Goal: Task Accomplishment & Management: Use online tool/utility

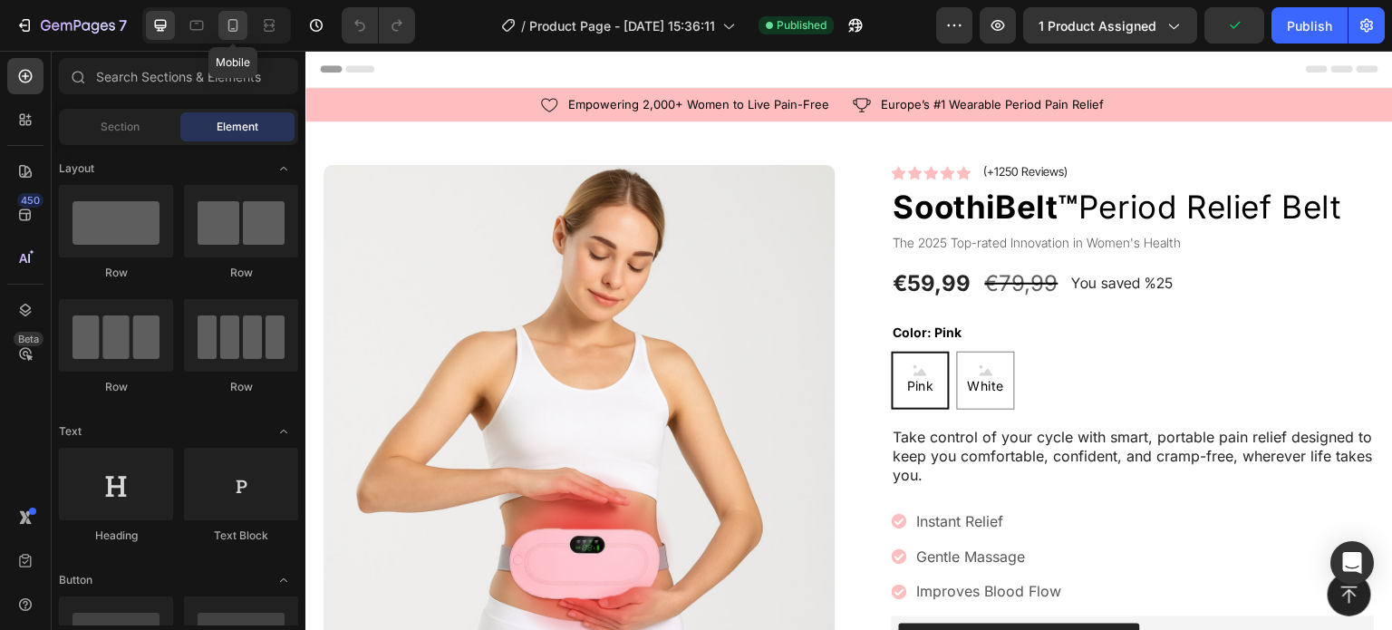
click at [231, 26] on icon at bounding box center [233, 25] width 18 height 18
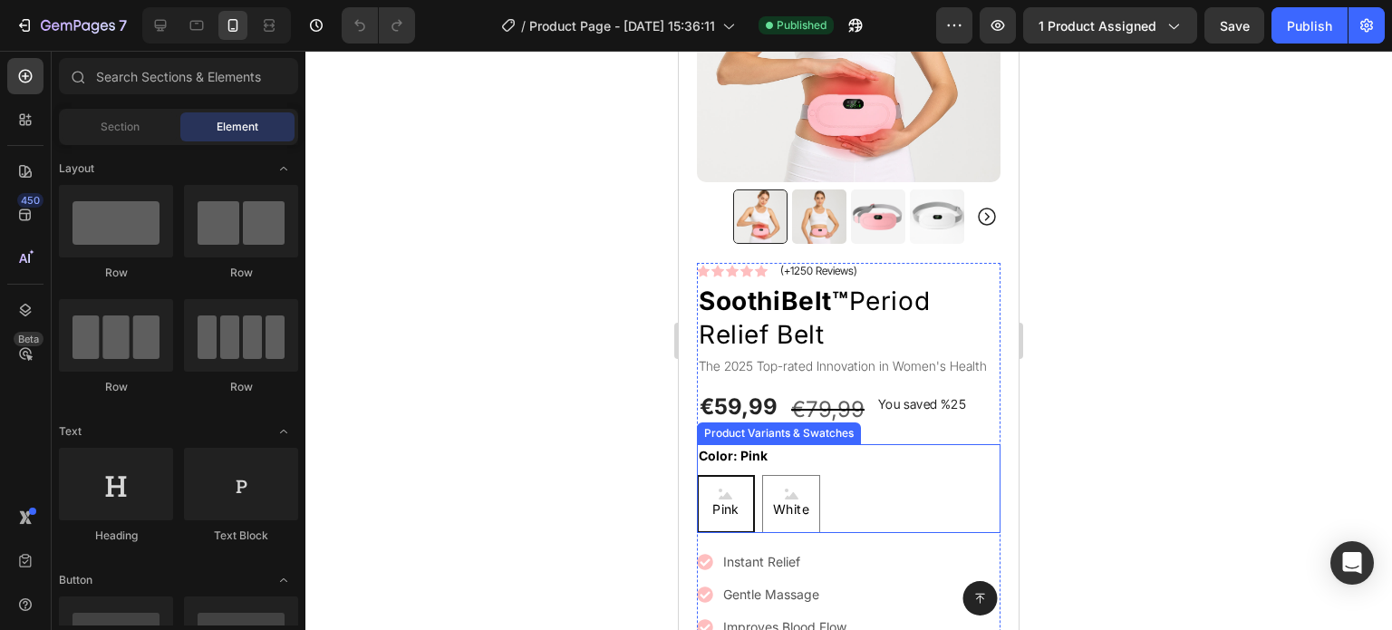
scroll to position [272, 0]
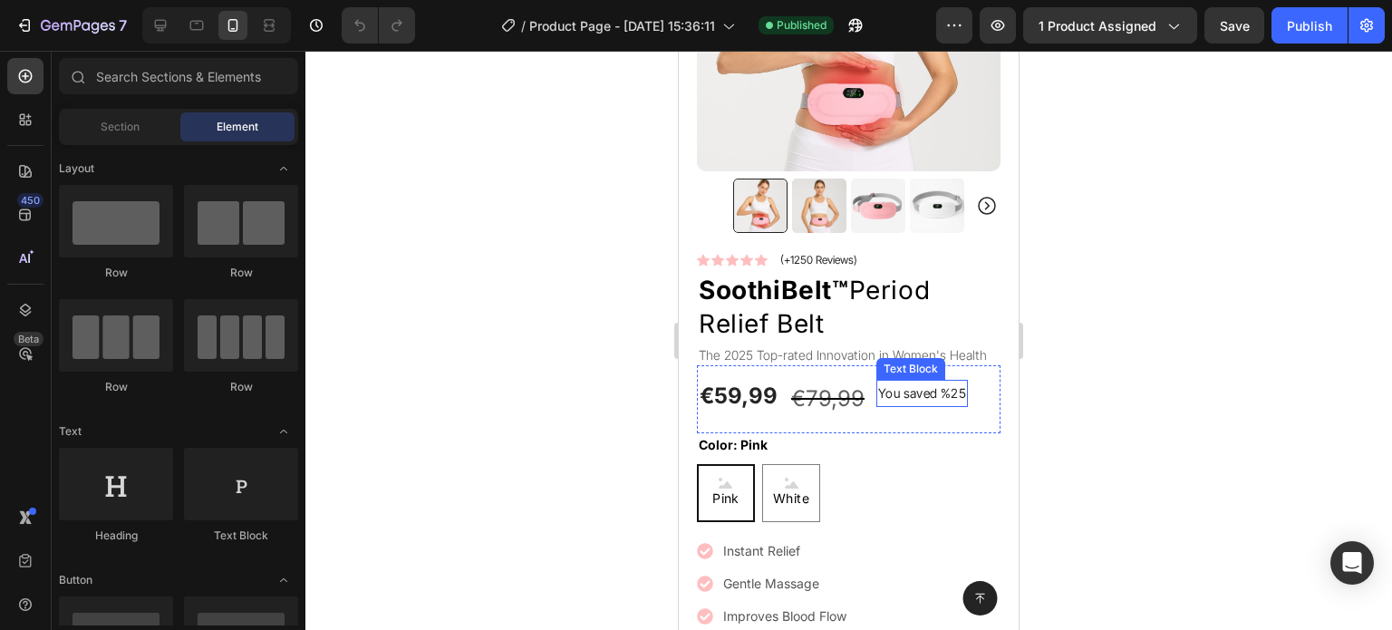
click at [931, 387] on p "You saved %25" at bounding box center [922, 392] width 88 height 23
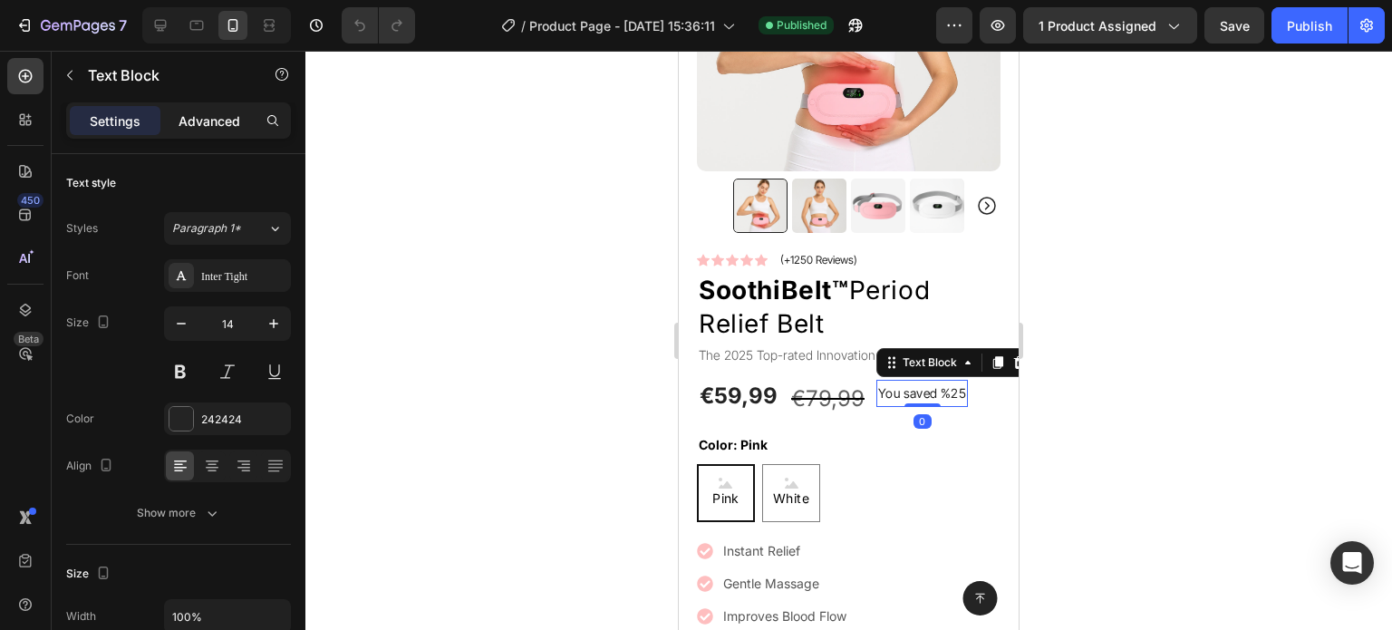
click at [217, 130] on p "Advanced" at bounding box center [209, 120] width 62 height 19
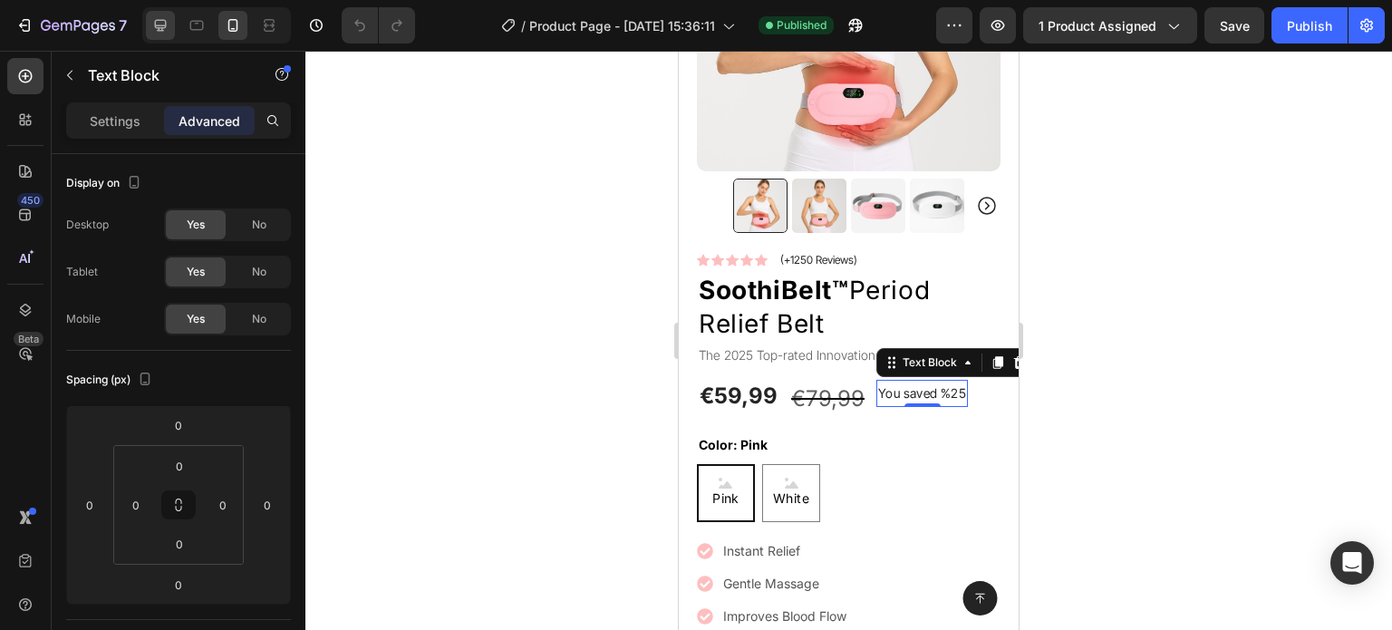
click at [169, 23] on div at bounding box center [160, 25] width 29 height 29
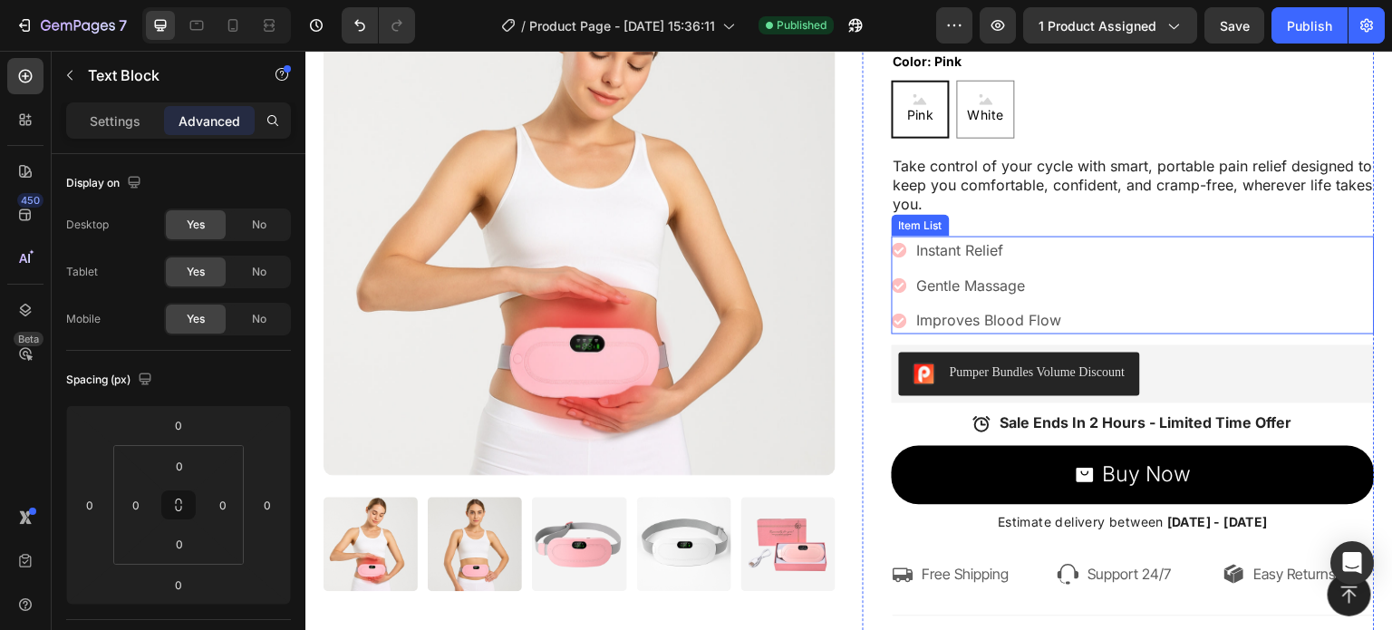
scroll to position [152, 0]
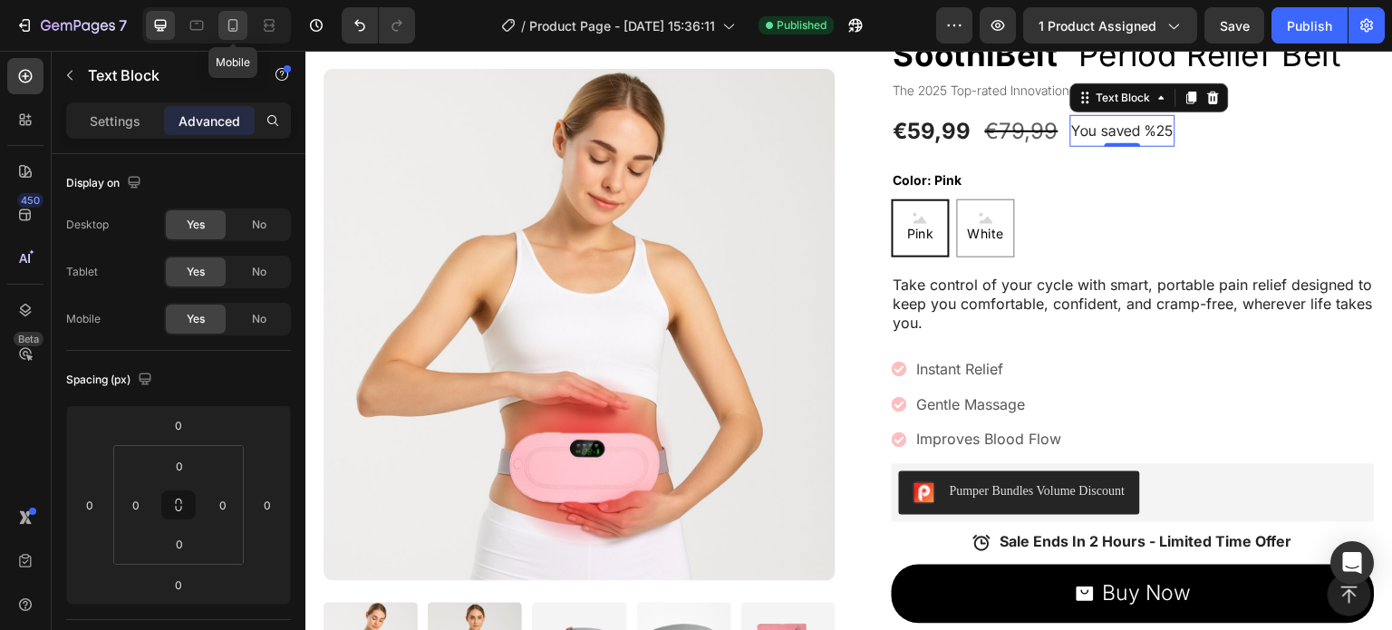
click at [236, 22] on icon at bounding box center [233, 25] width 10 height 13
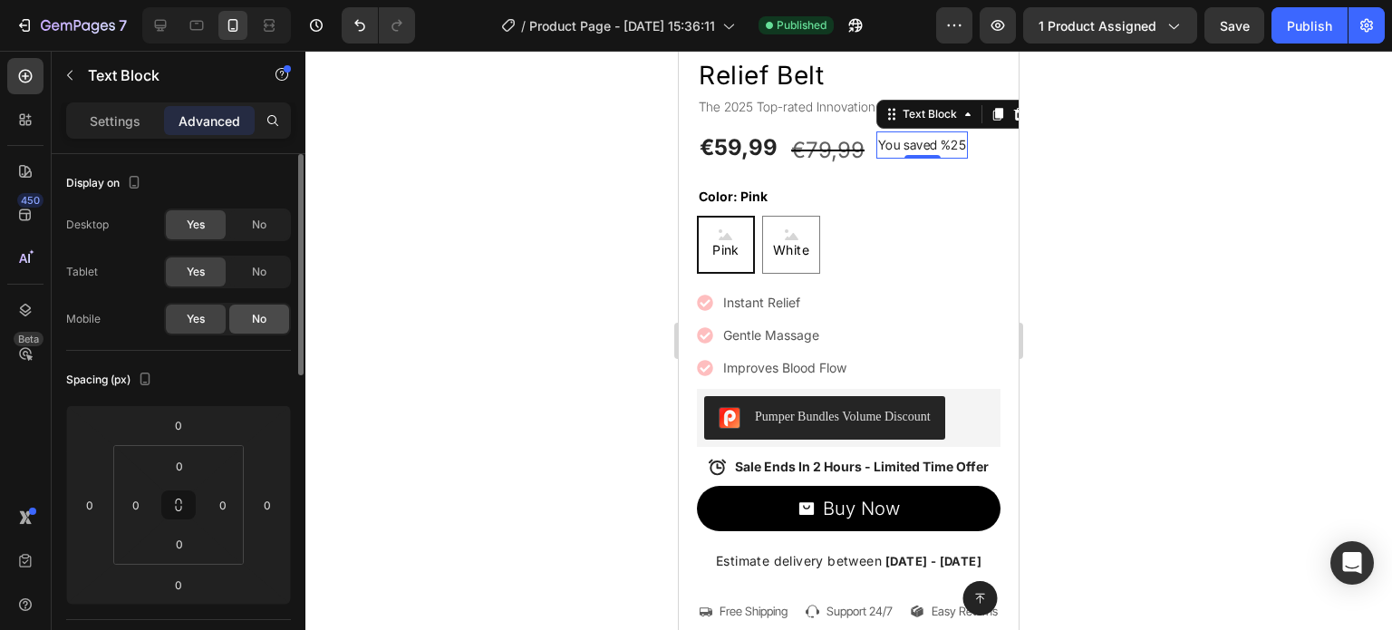
scroll to position [524, 0]
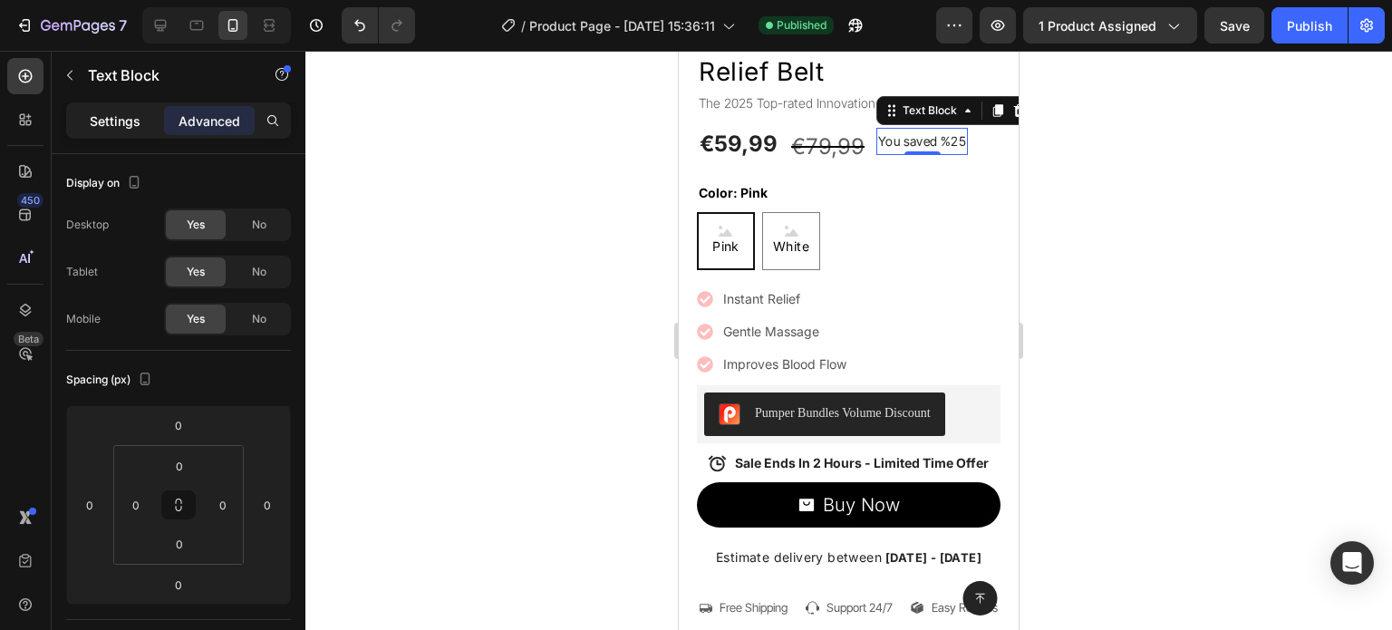
click at [110, 122] on p "Settings" at bounding box center [115, 120] width 51 height 19
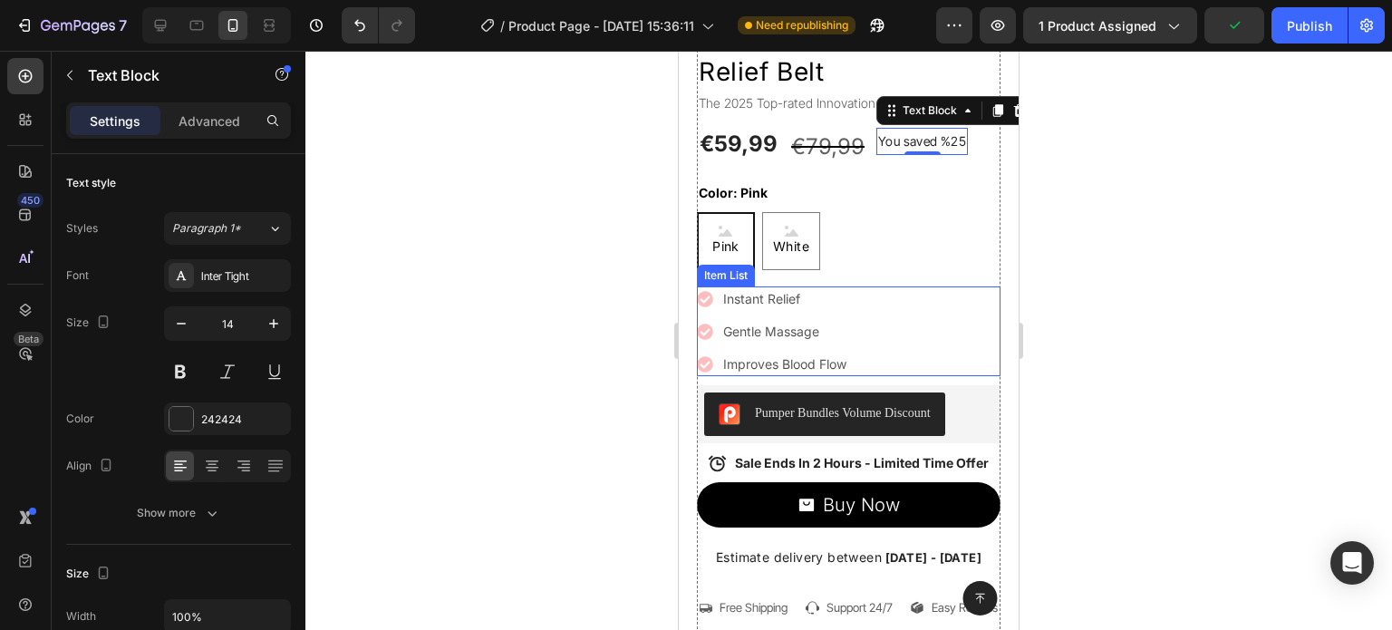
scroll to position [342, 0]
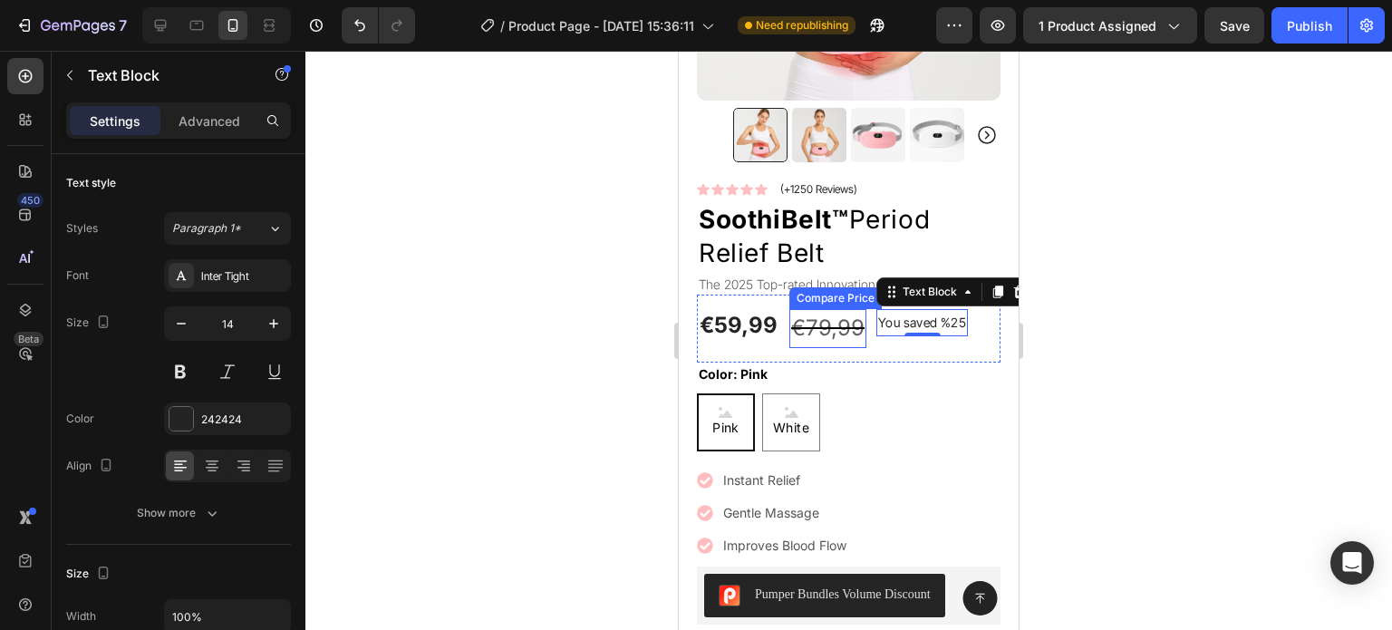
click at [819, 318] on div "€79,99" at bounding box center [827, 328] width 77 height 38
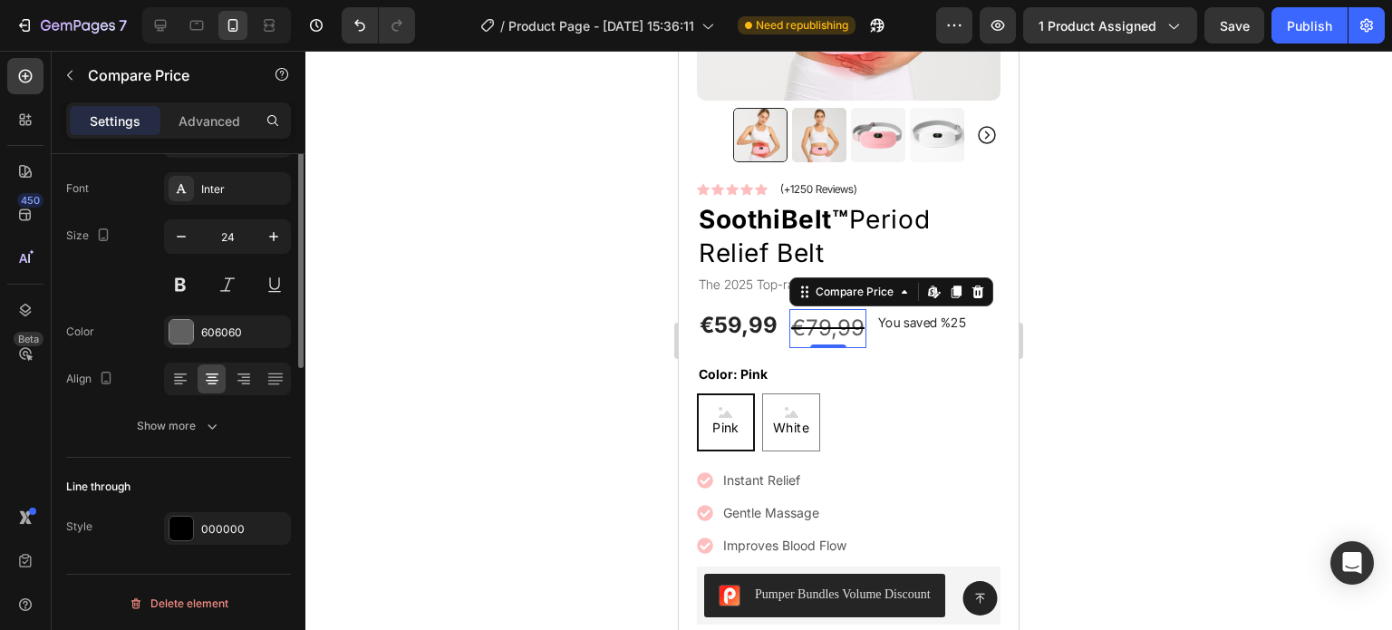
scroll to position [0, 0]
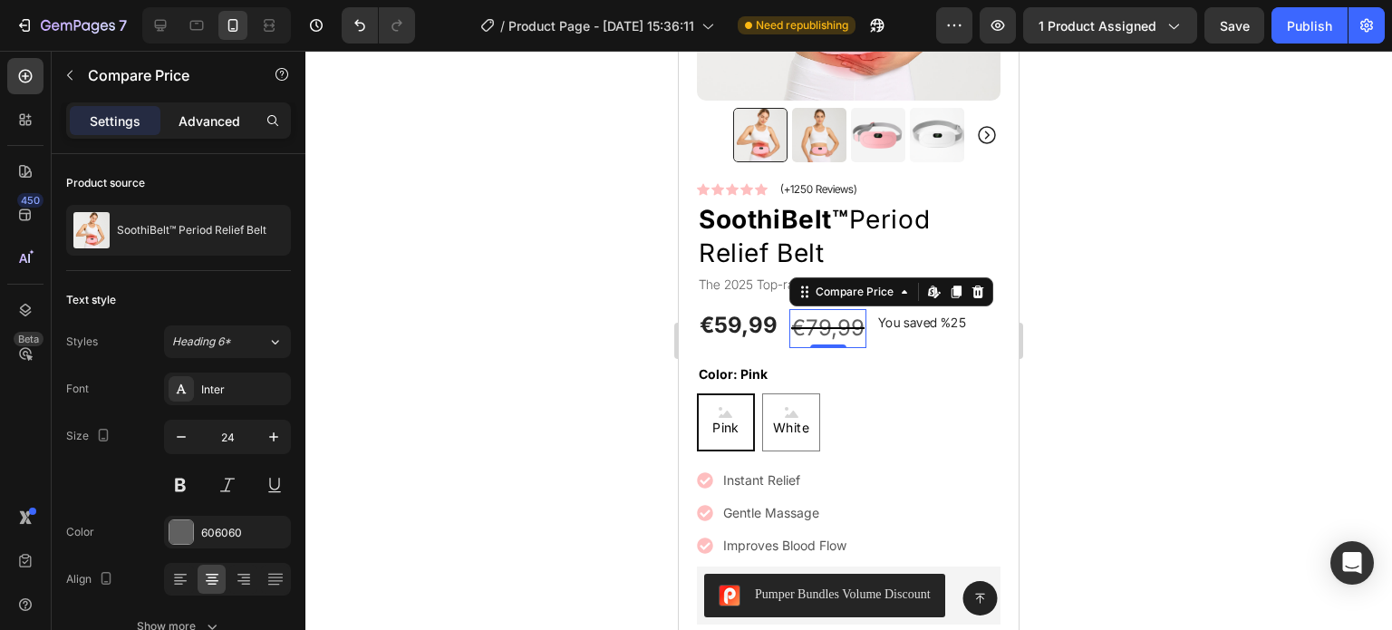
click at [227, 111] on p "Advanced" at bounding box center [209, 120] width 62 height 19
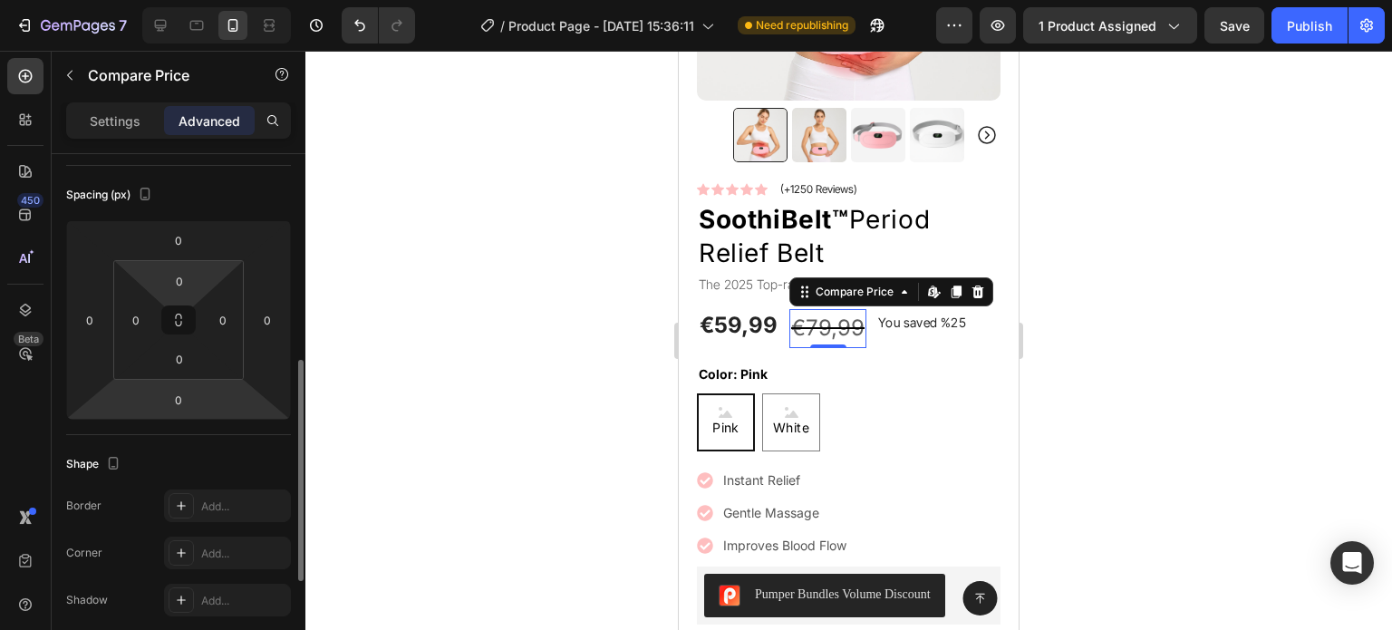
scroll to position [4, 0]
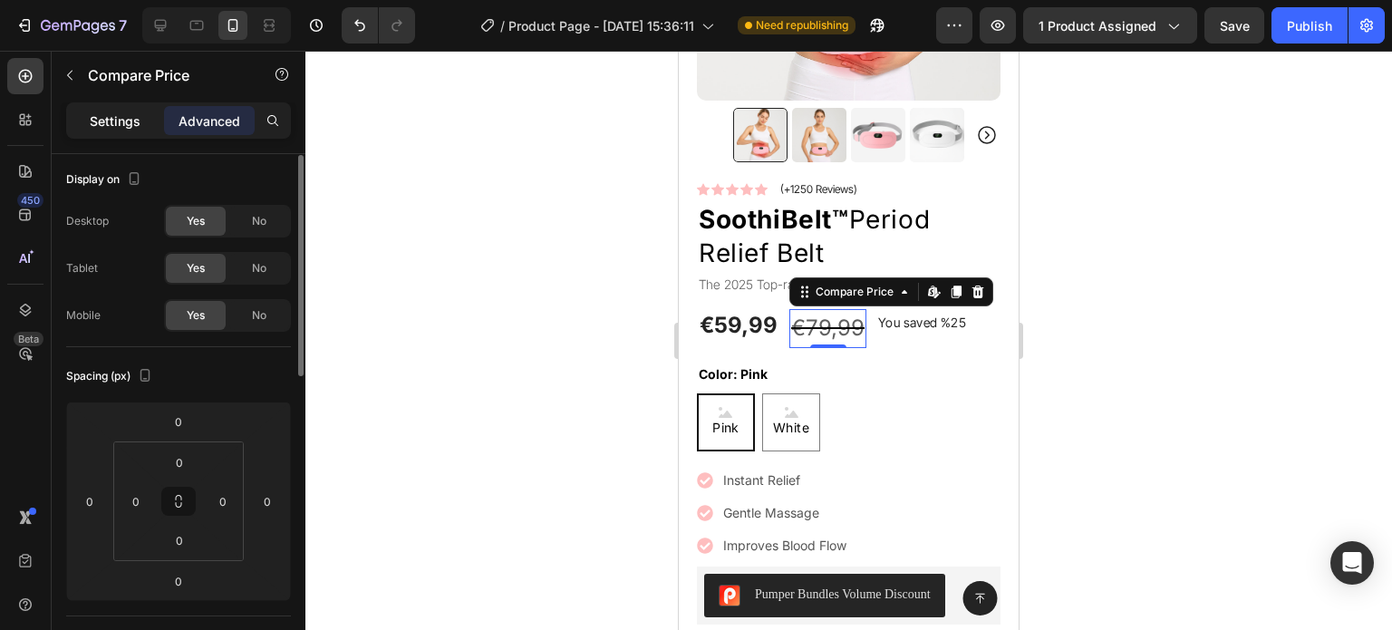
click at [133, 115] on p "Settings" at bounding box center [115, 120] width 51 height 19
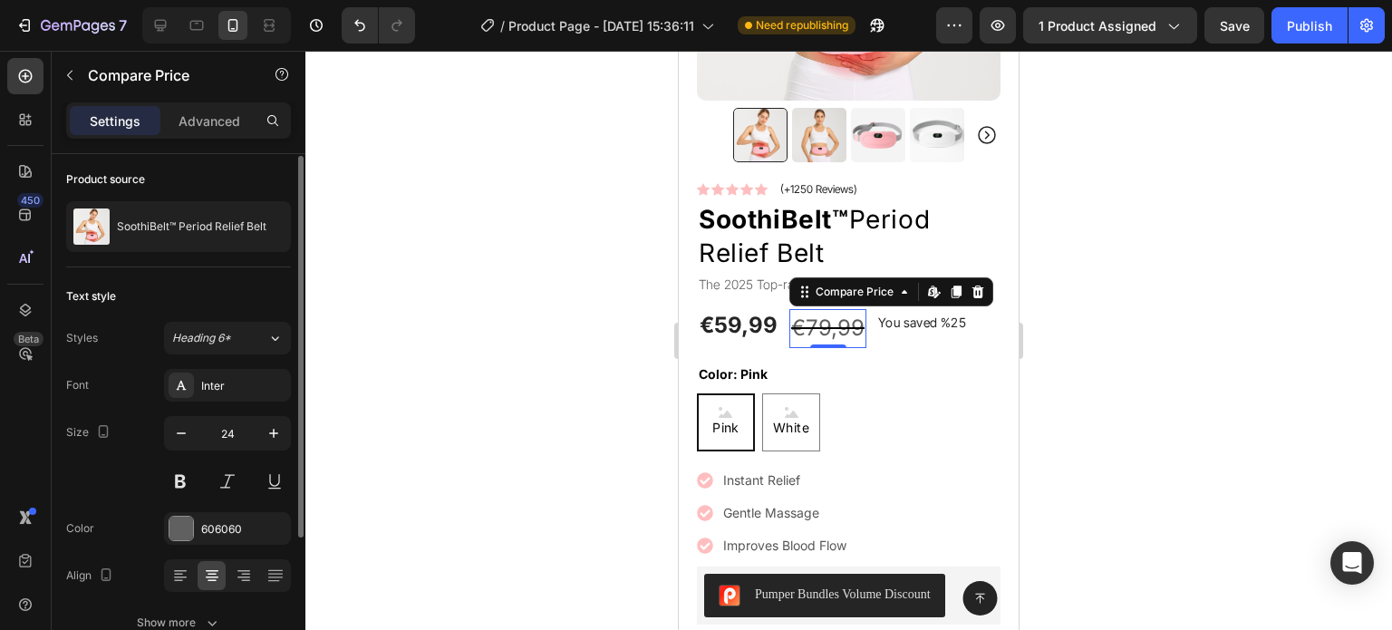
scroll to position [185, 0]
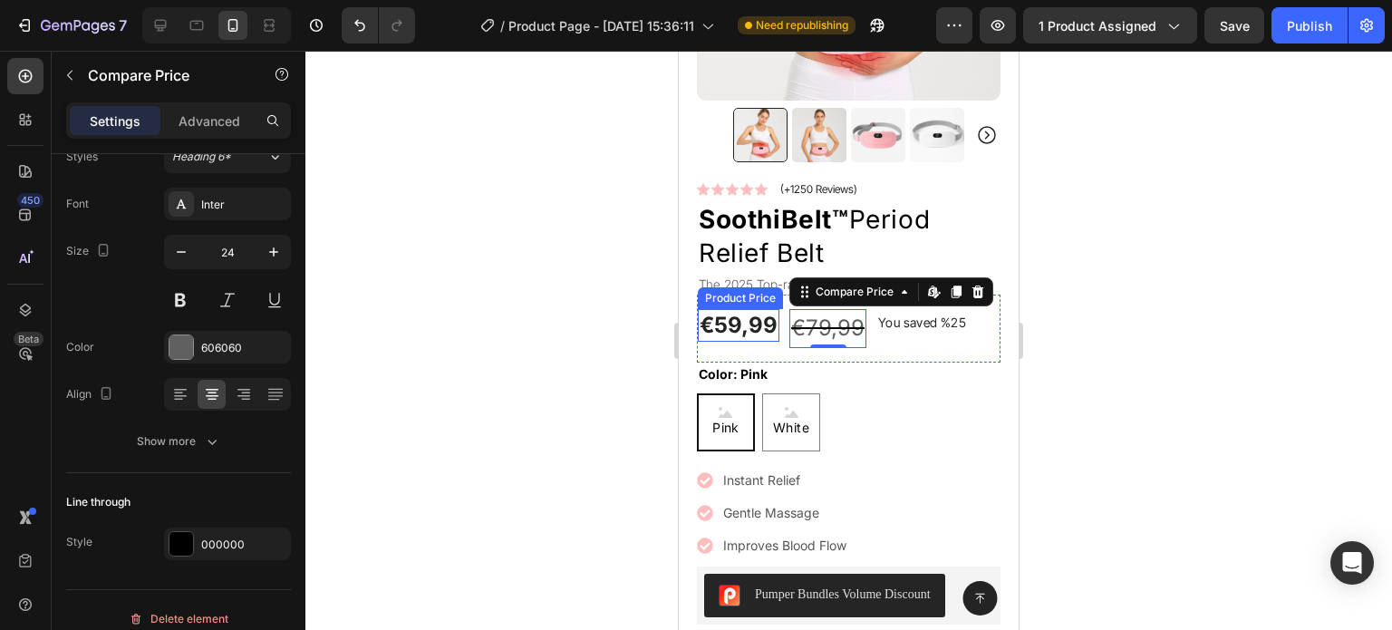
click at [754, 314] on div "€59,99" at bounding box center [739, 325] width 82 height 32
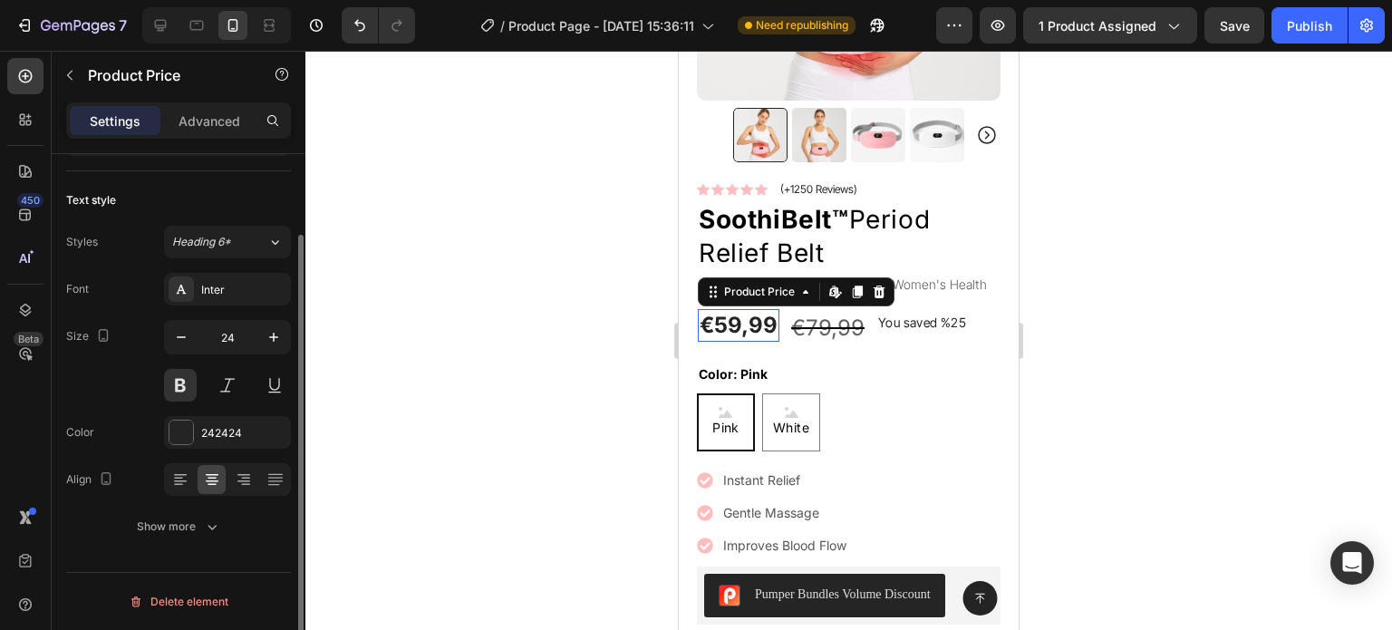
scroll to position [98, 0]
click at [825, 320] on div "€79,99" at bounding box center [827, 328] width 77 height 38
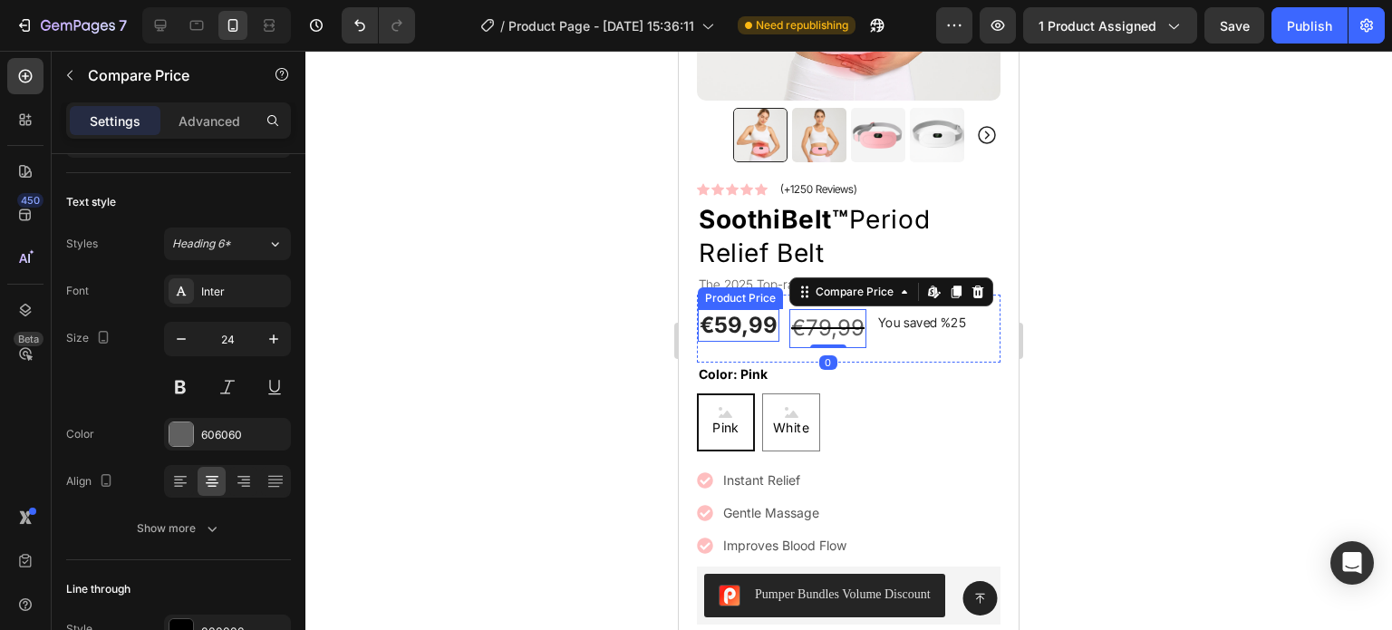
click at [741, 320] on div "€59,99" at bounding box center [739, 325] width 82 height 32
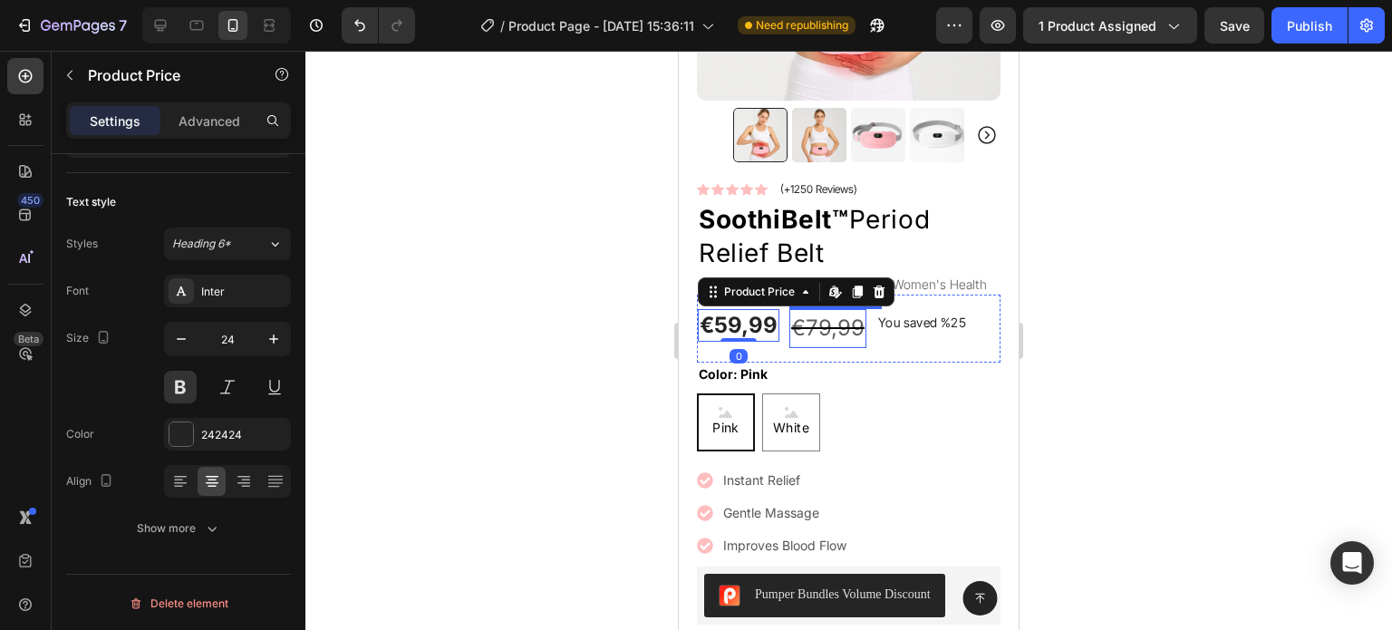
click at [825, 323] on div "€79,99" at bounding box center [827, 328] width 77 height 38
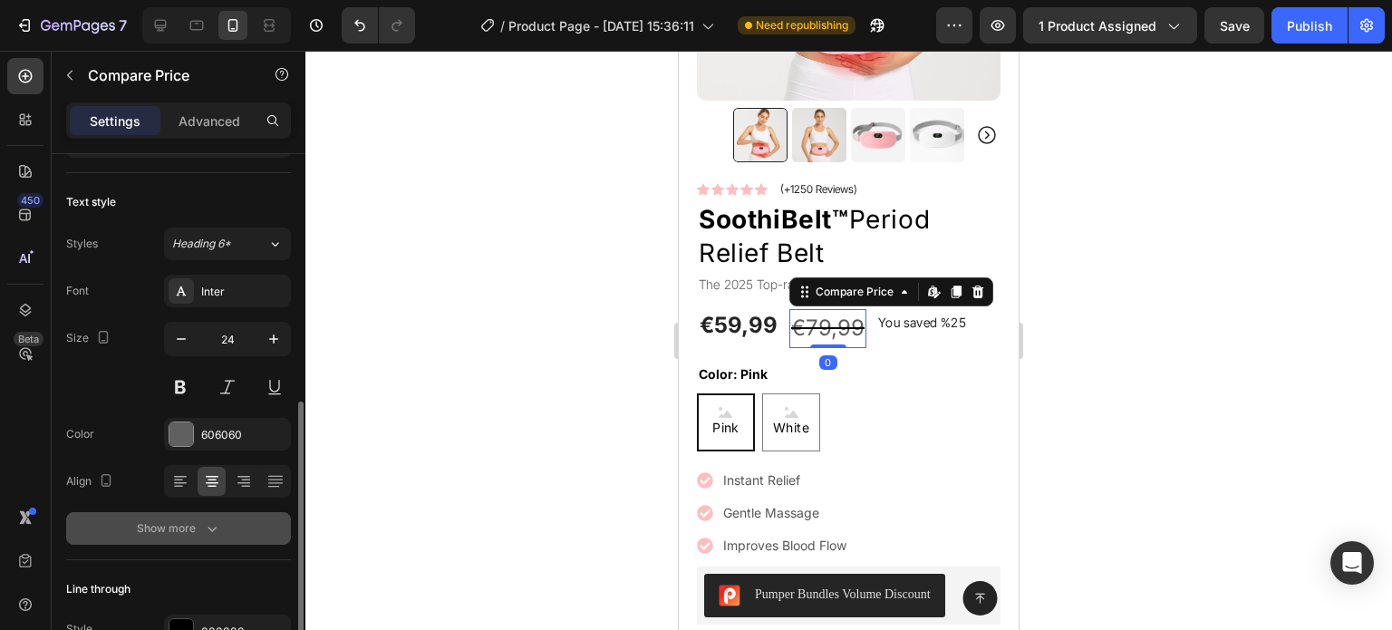
scroll to position [200, 0]
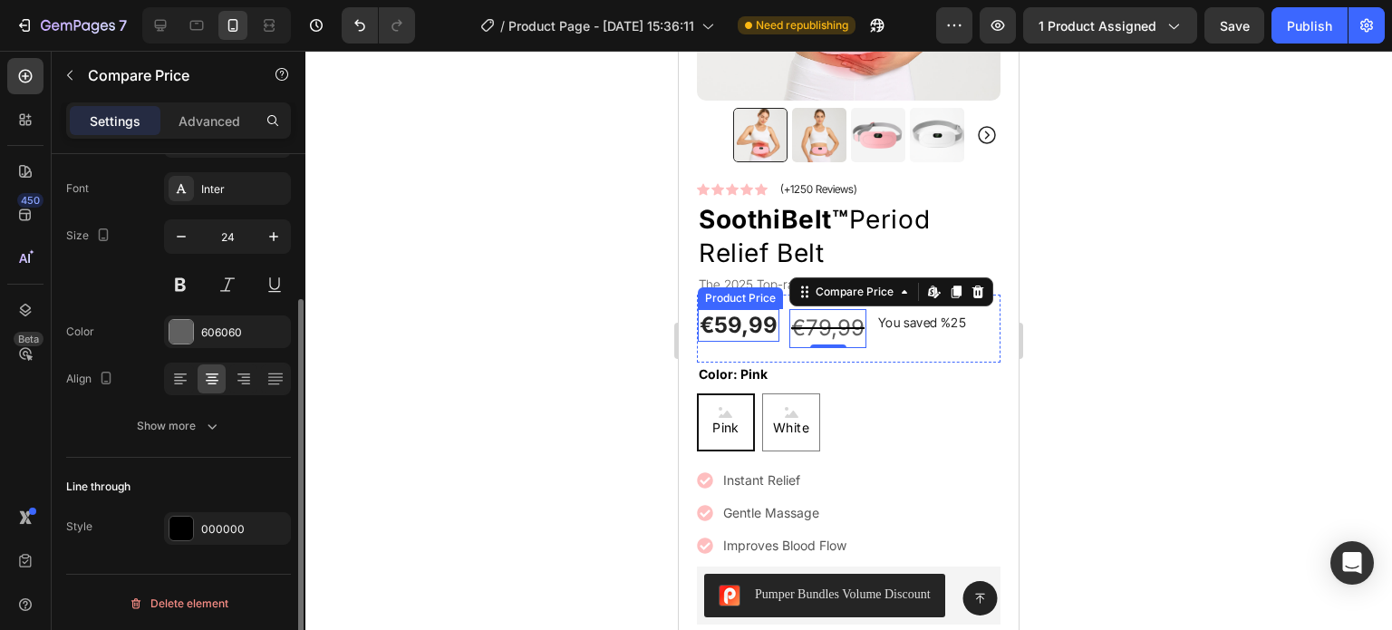
click at [750, 313] on div "€59,99" at bounding box center [739, 325] width 82 height 32
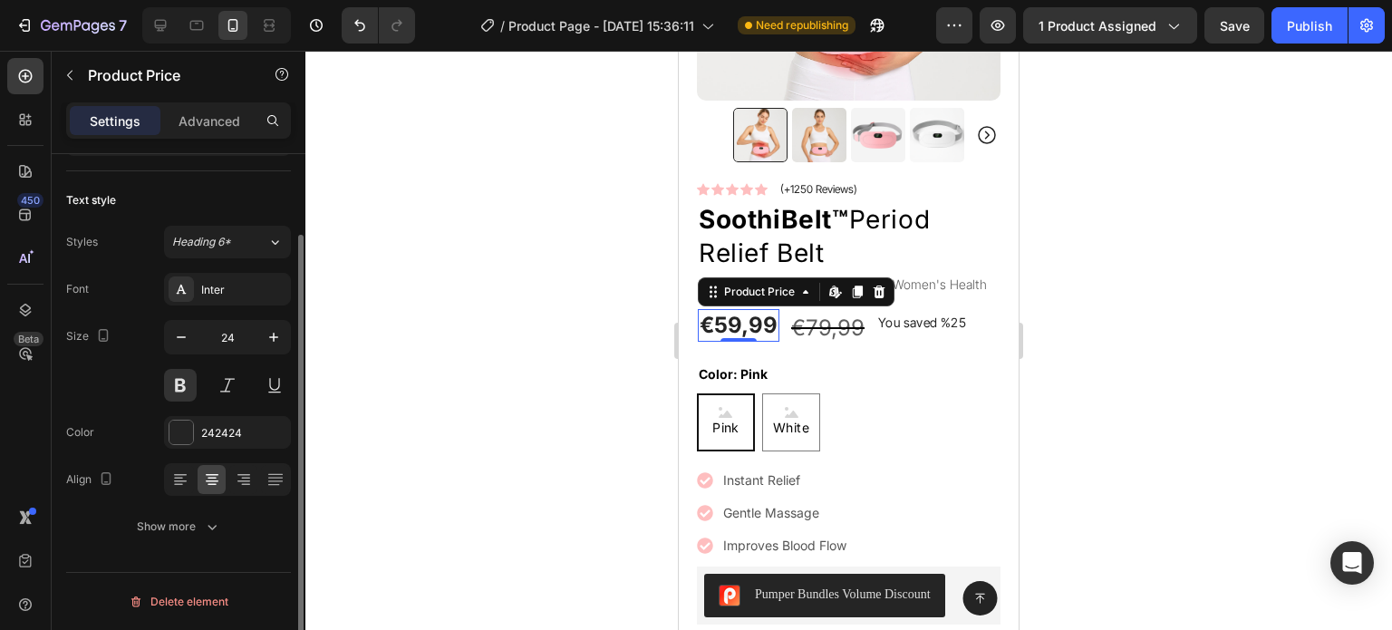
scroll to position [98, 0]
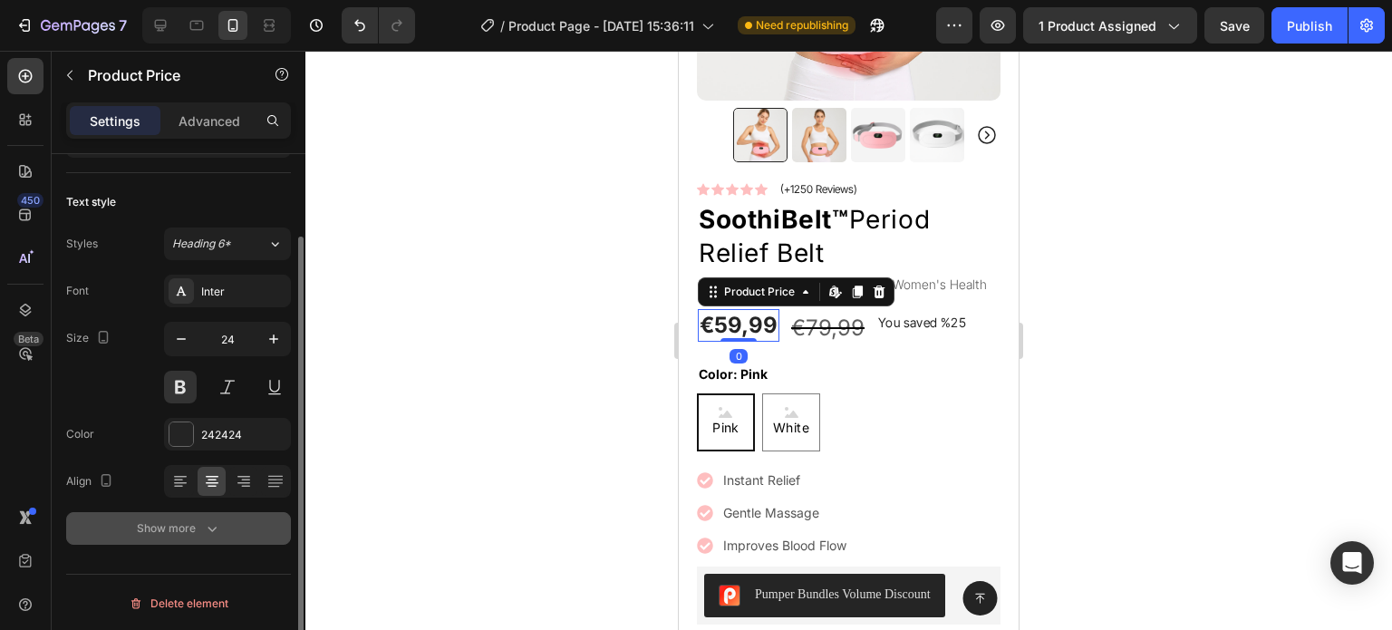
click at [203, 523] on icon "button" at bounding box center [212, 528] width 18 height 18
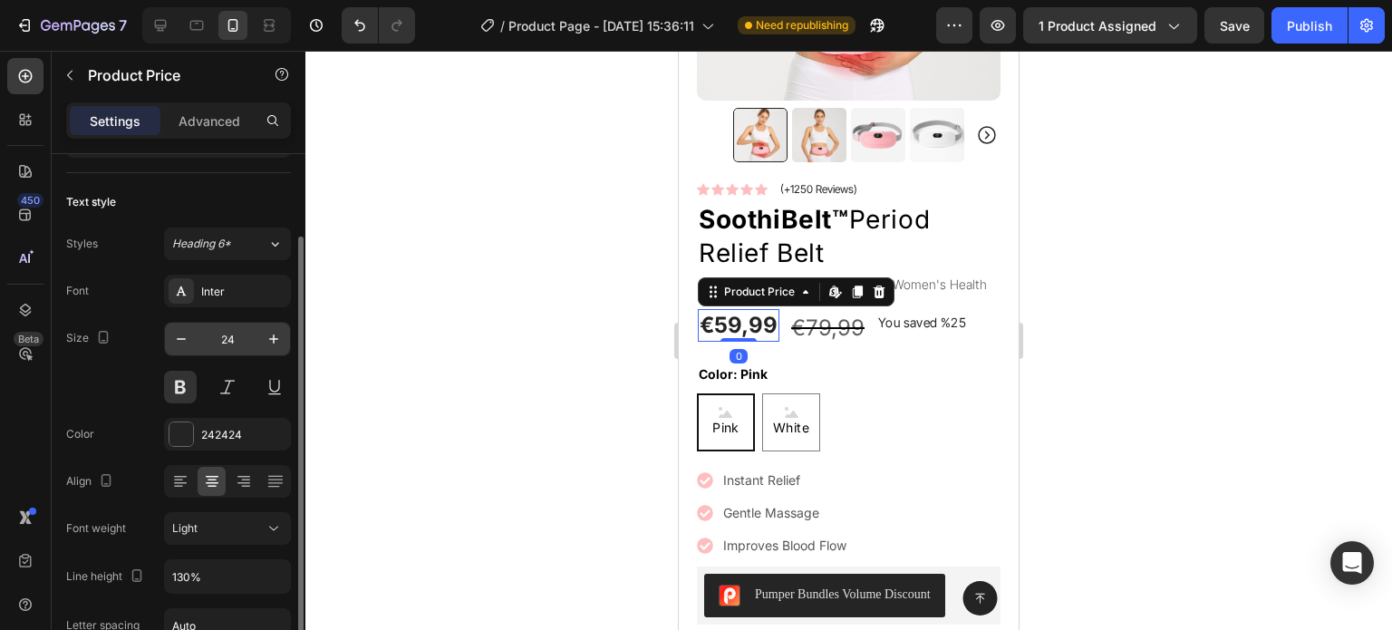
scroll to position [337, 0]
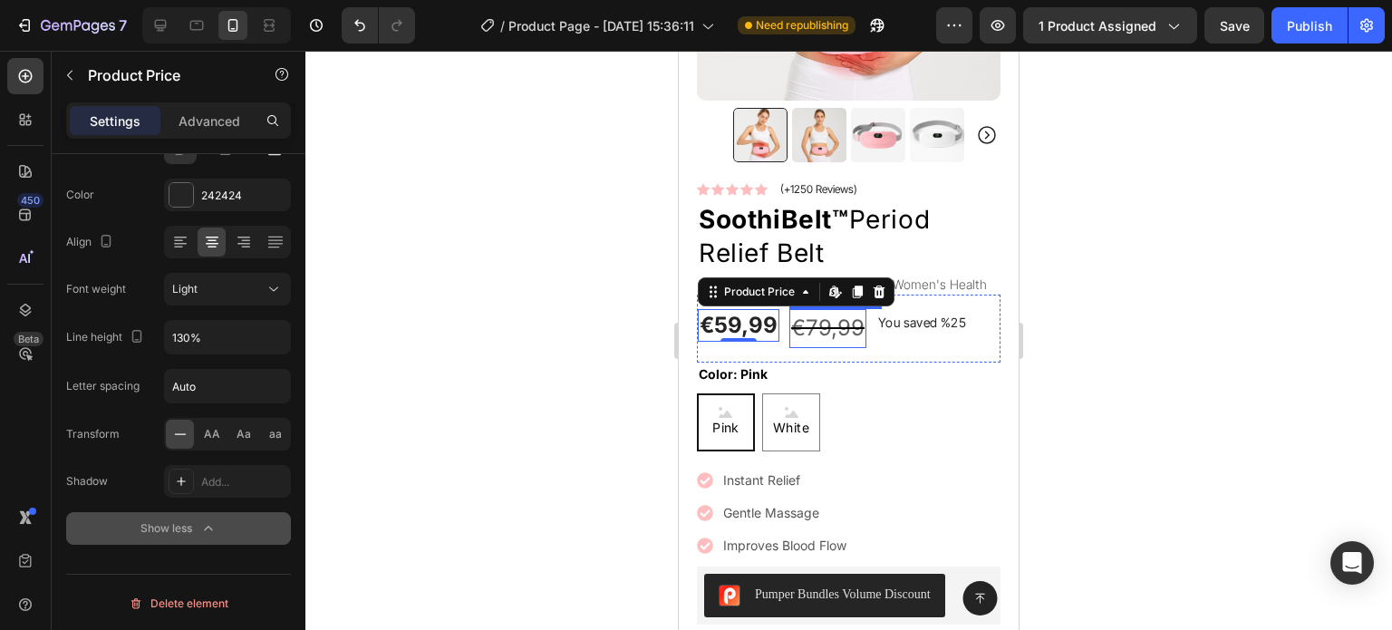
click at [828, 320] on div "€79,99" at bounding box center [827, 328] width 77 height 38
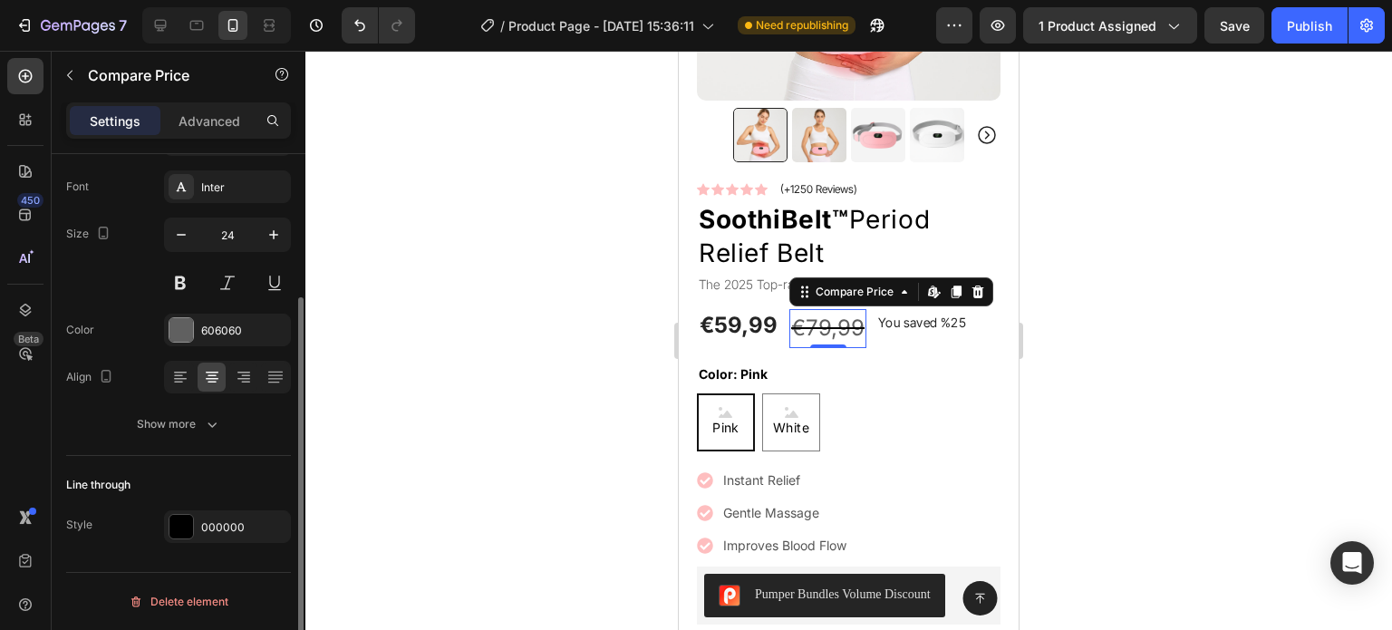
scroll to position [200, 0]
click at [194, 419] on div "Show more" at bounding box center [179, 426] width 84 height 18
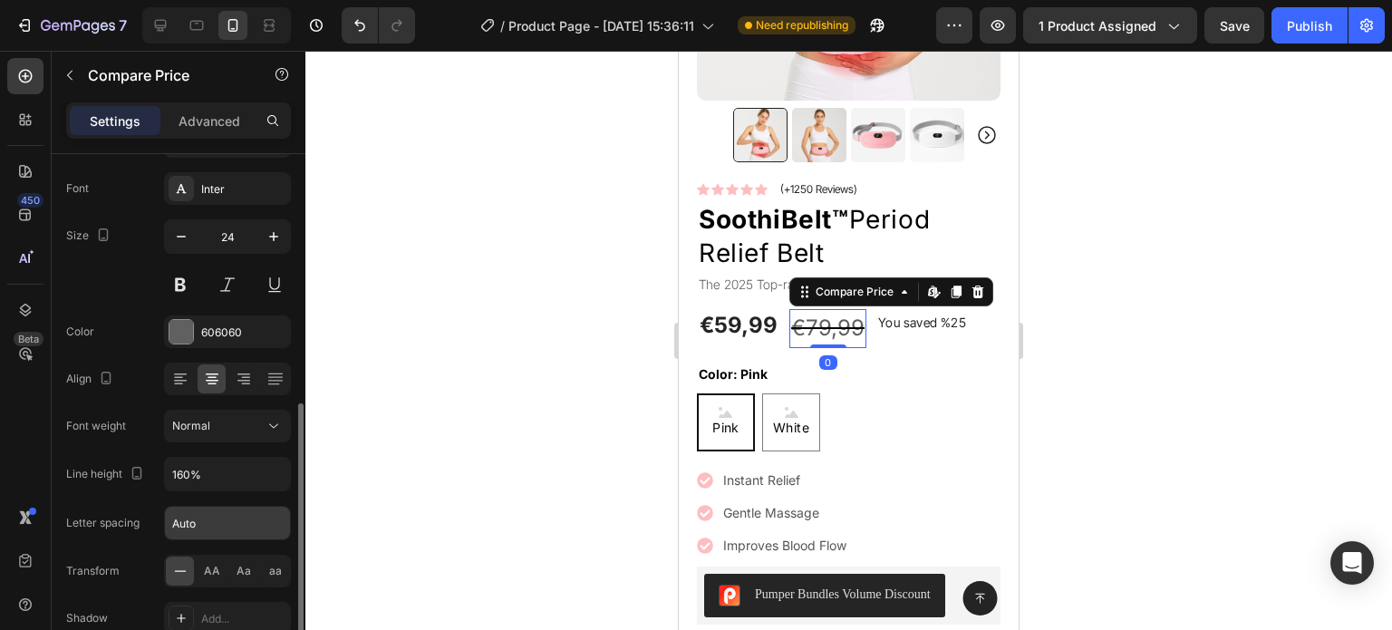
scroll to position [291, 0]
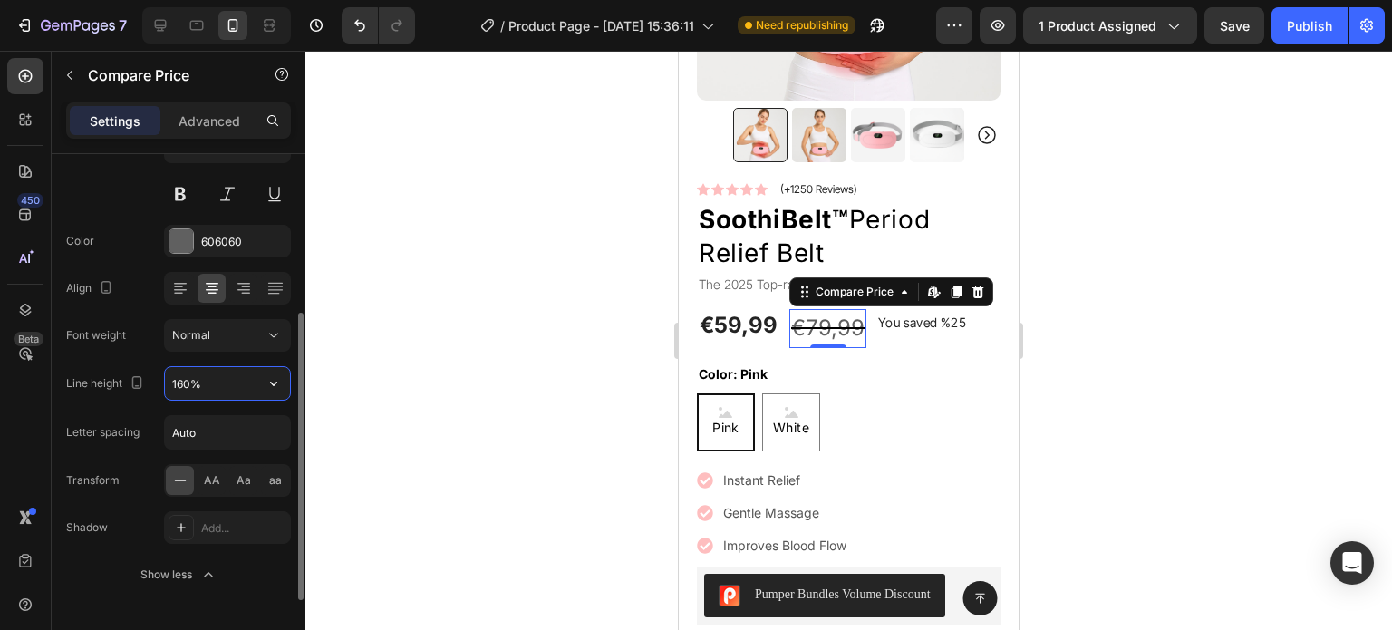
click at [223, 390] on input "160%" at bounding box center [227, 383] width 125 height 33
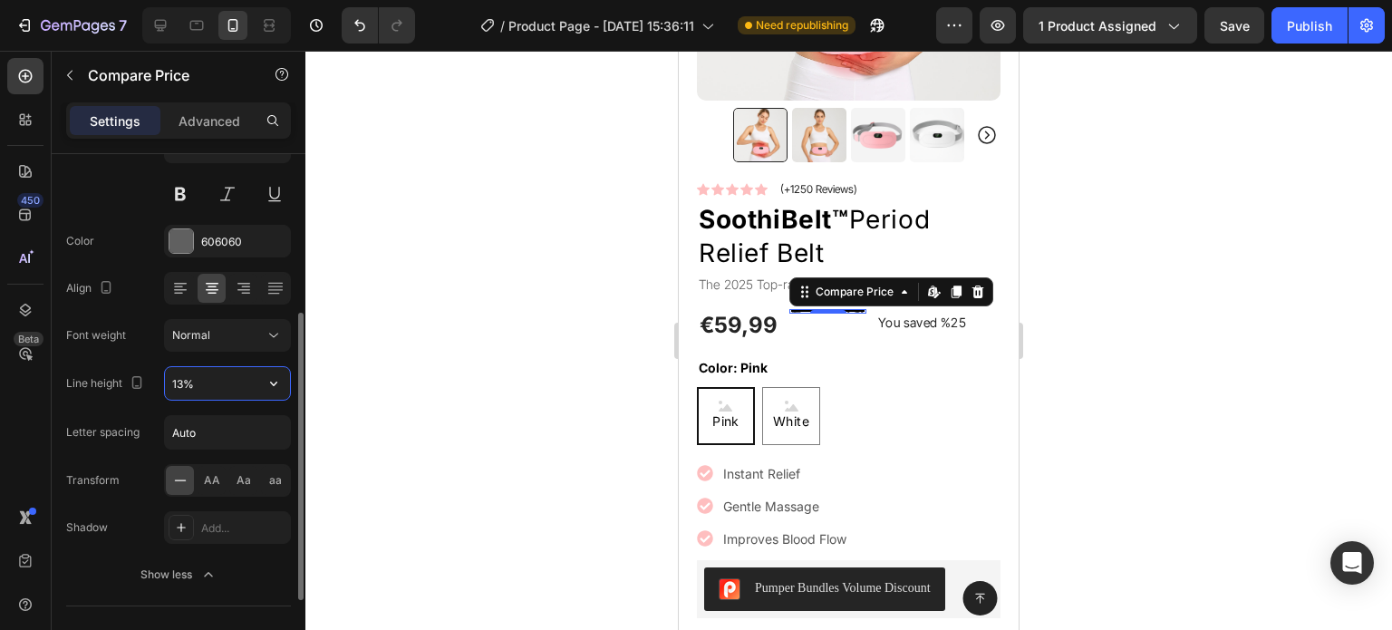
type input "130%"
click at [929, 311] on p "You saved %25" at bounding box center [922, 322] width 88 height 23
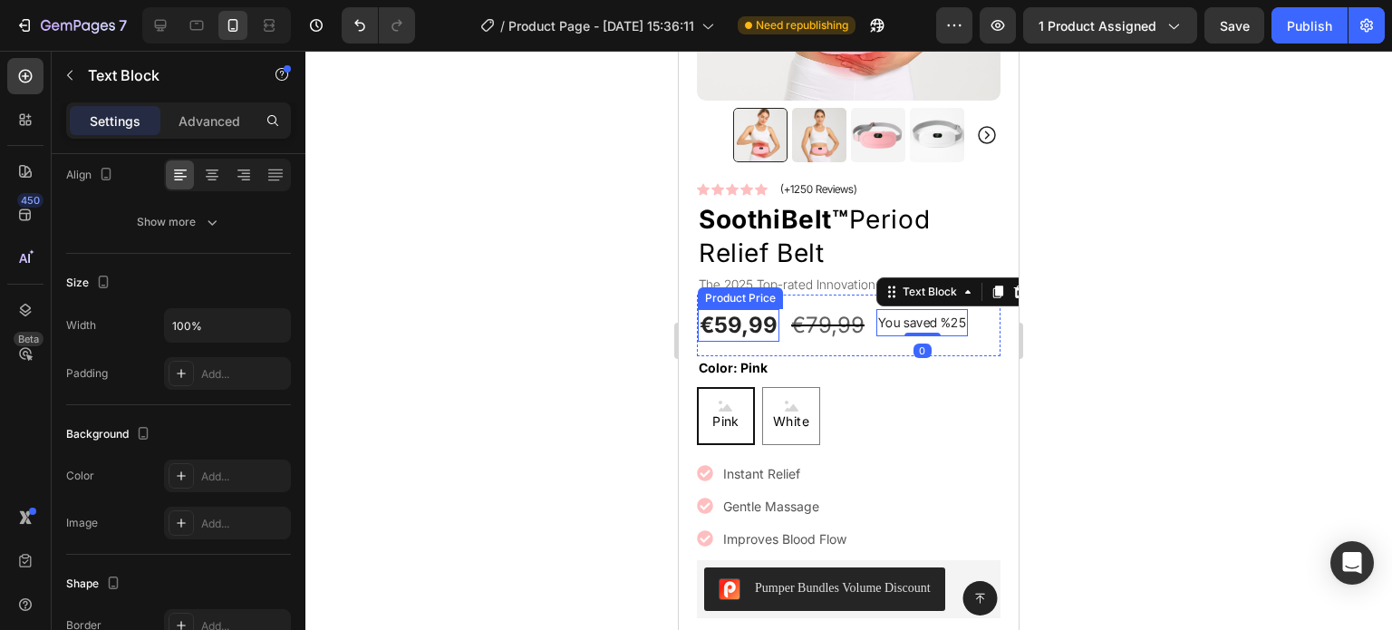
scroll to position [0, 0]
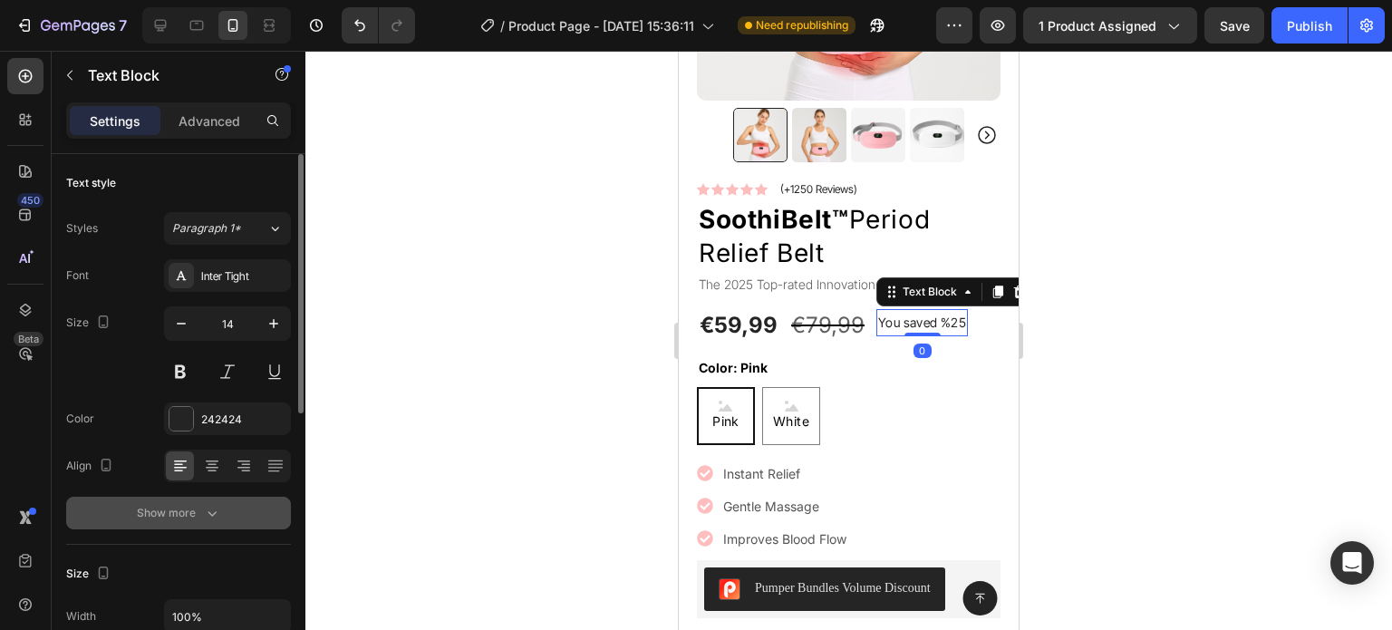
click at [208, 522] on button "Show more" at bounding box center [178, 513] width 225 height 33
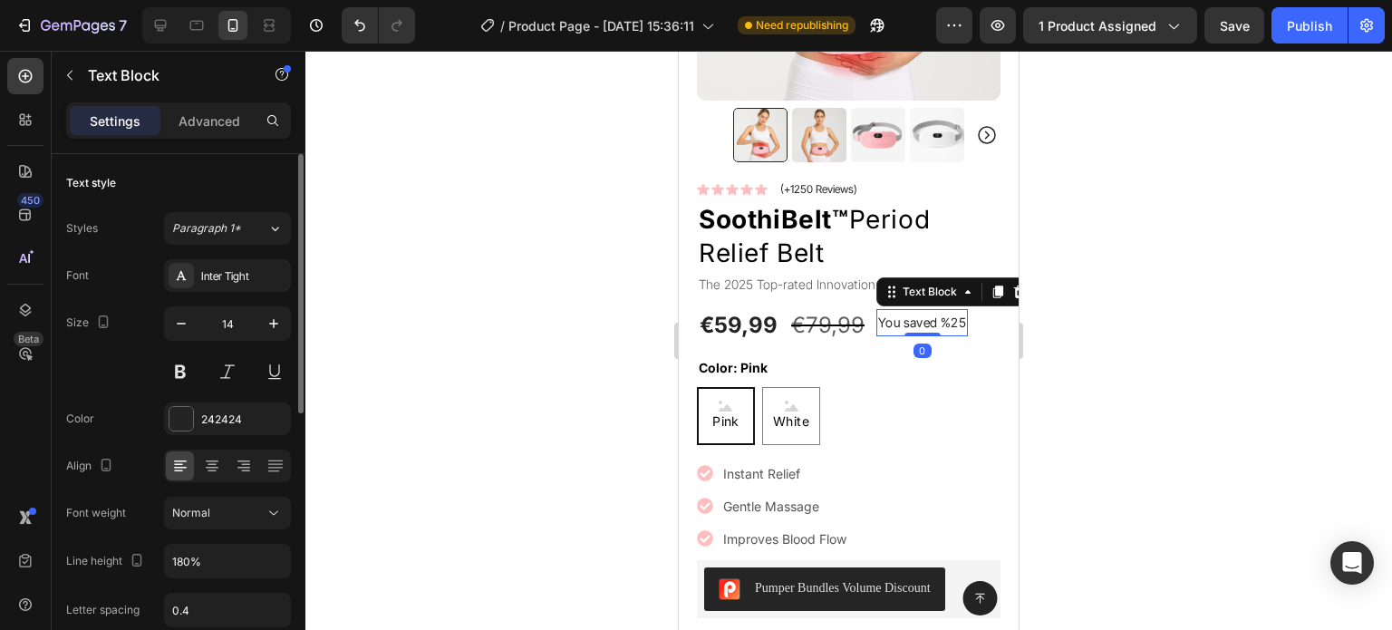
scroll to position [181, 0]
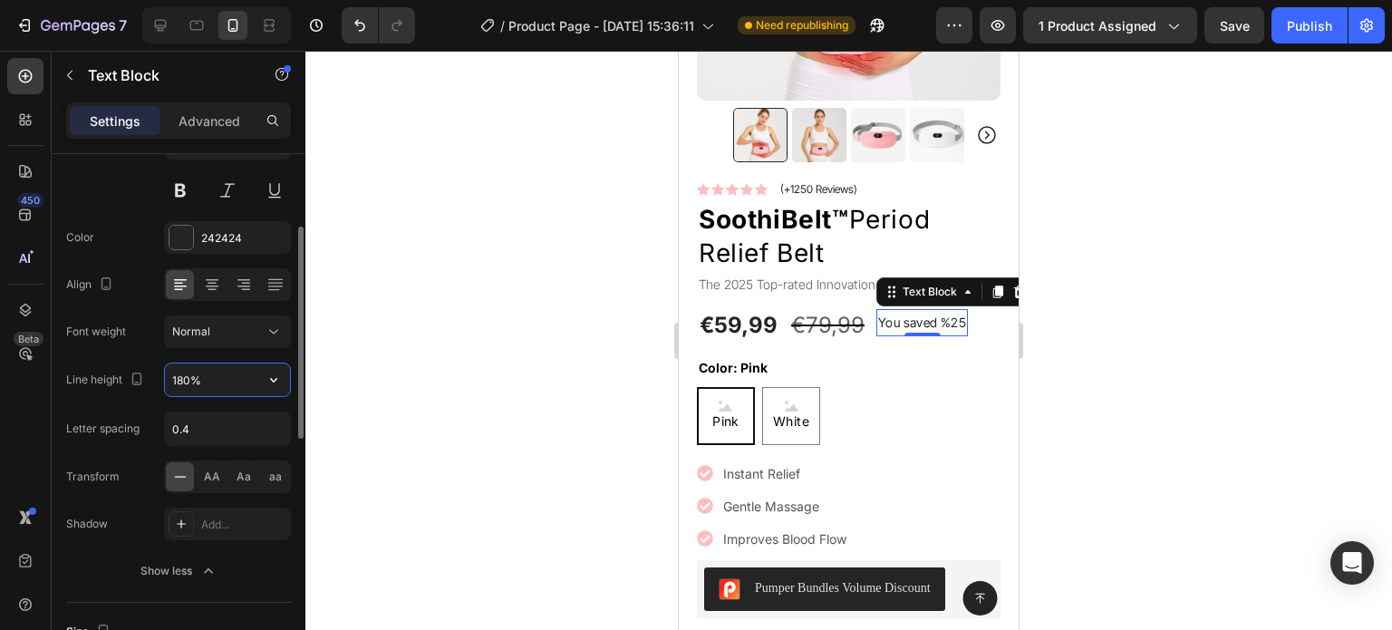
click at [215, 384] on input "180%" at bounding box center [227, 379] width 125 height 33
click at [220, 382] on input "130%" at bounding box center [227, 379] width 125 height 33
click at [188, 380] on input "130%" at bounding box center [227, 379] width 125 height 33
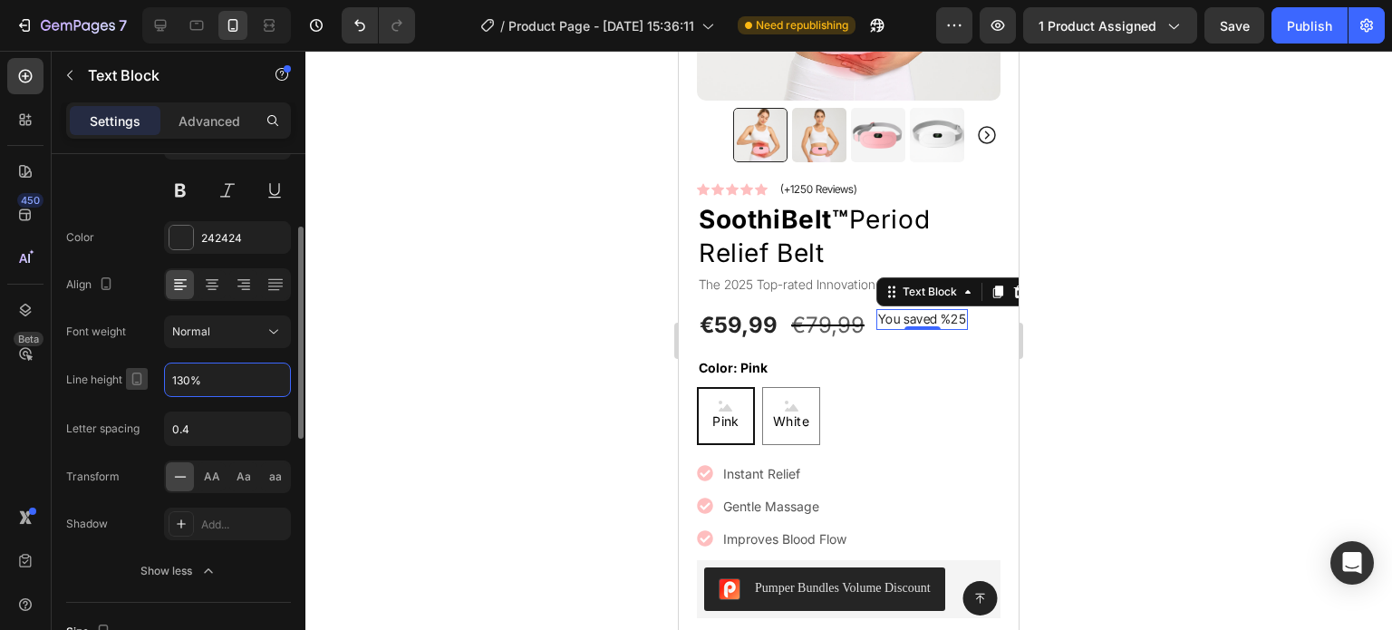
drag, startPoint x: 188, startPoint y: 378, endPoint x: 127, endPoint y: 375, distance: 61.7
click at [127, 375] on div "Line height 130%" at bounding box center [178, 379] width 225 height 34
type input "200%"
click at [166, 31] on icon at bounding box center [160, 25] width 18 height 18
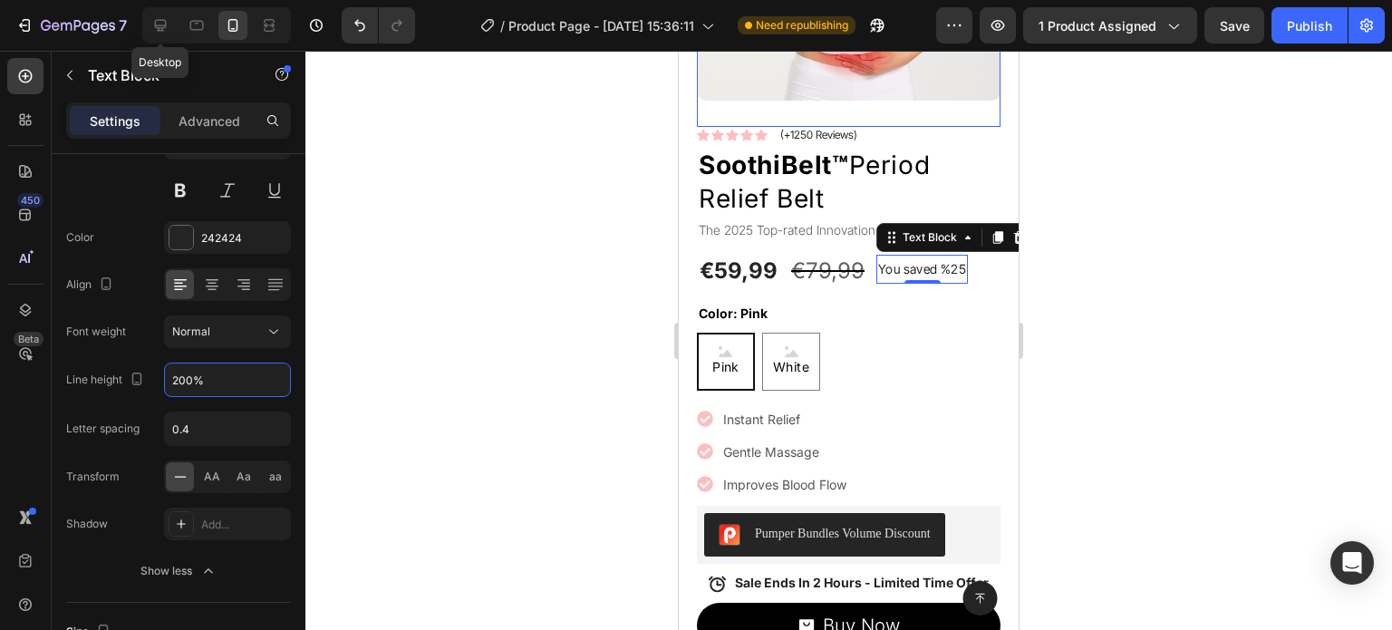
type input "16"
type input "190%"
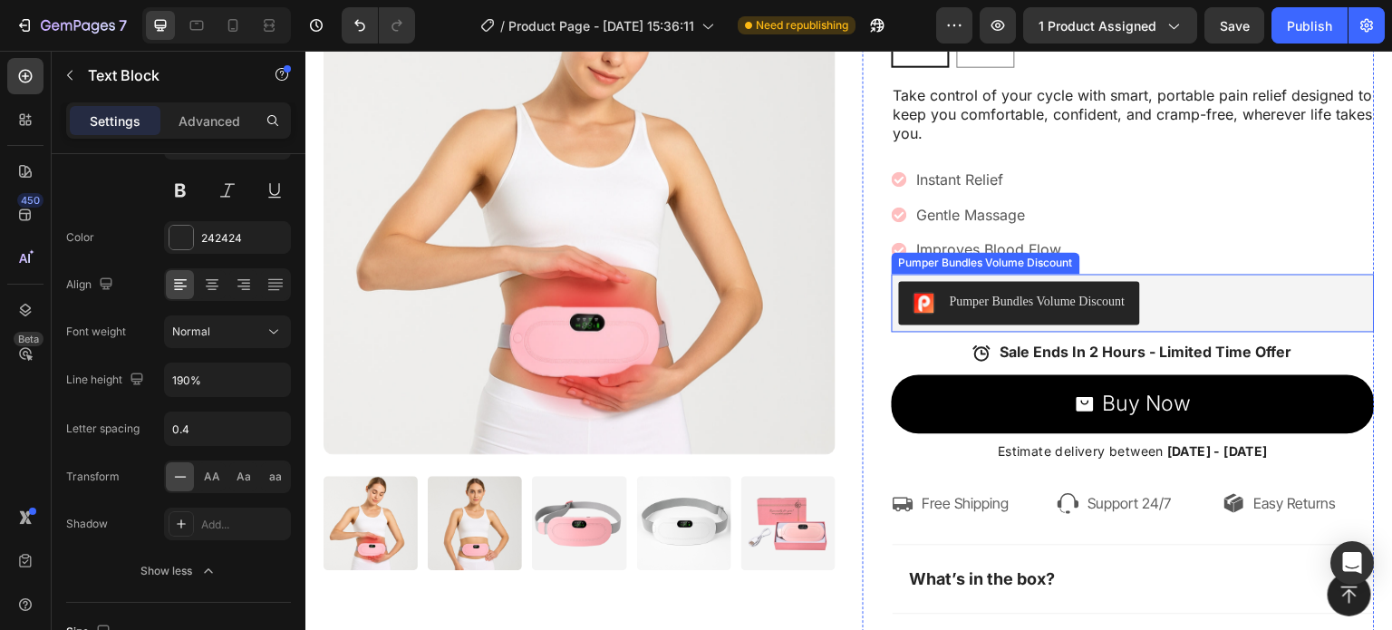
scroll to position [152, 0]
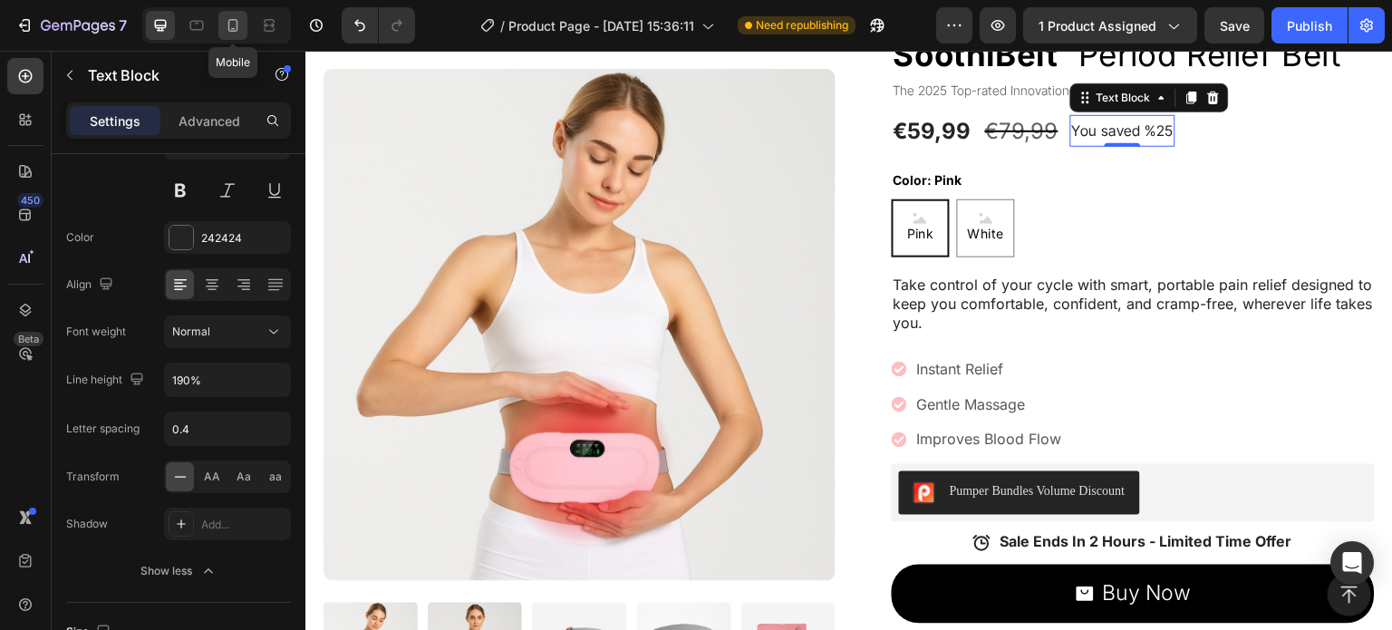
click at [228, 24] on icon at bounding box center [233, 25] width 10 height 13
type input "14"
type input "200%"
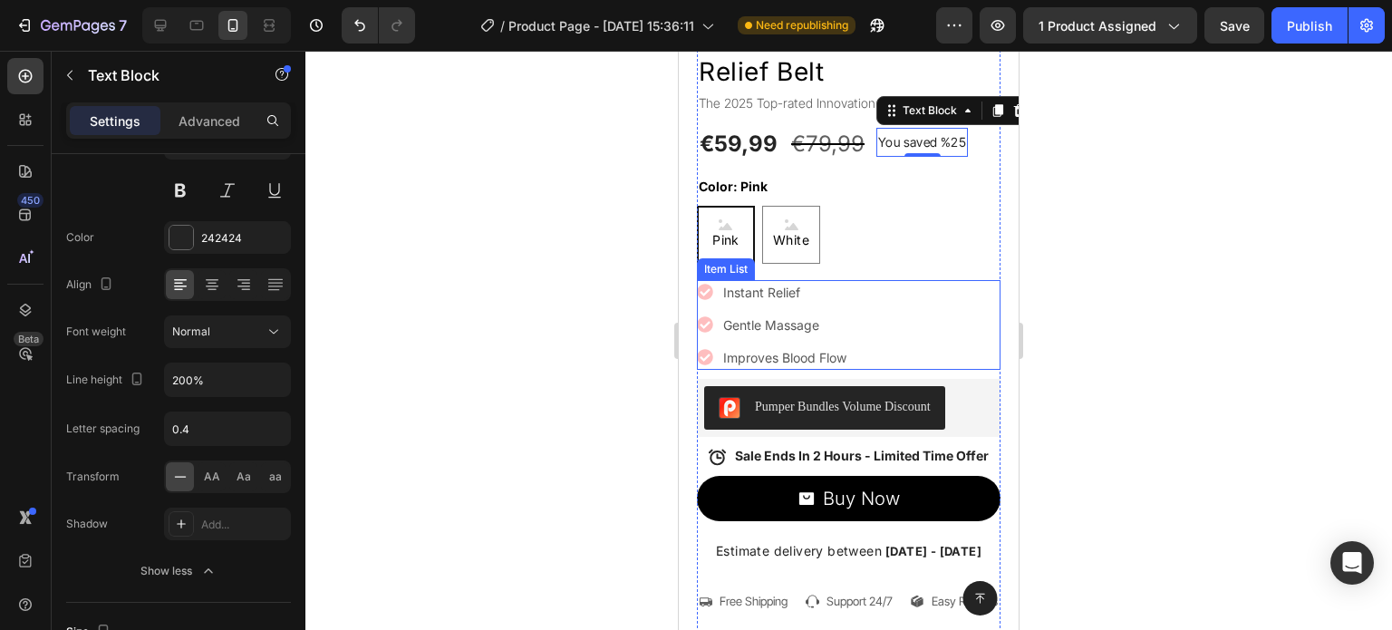
scroll to position [433, 0]
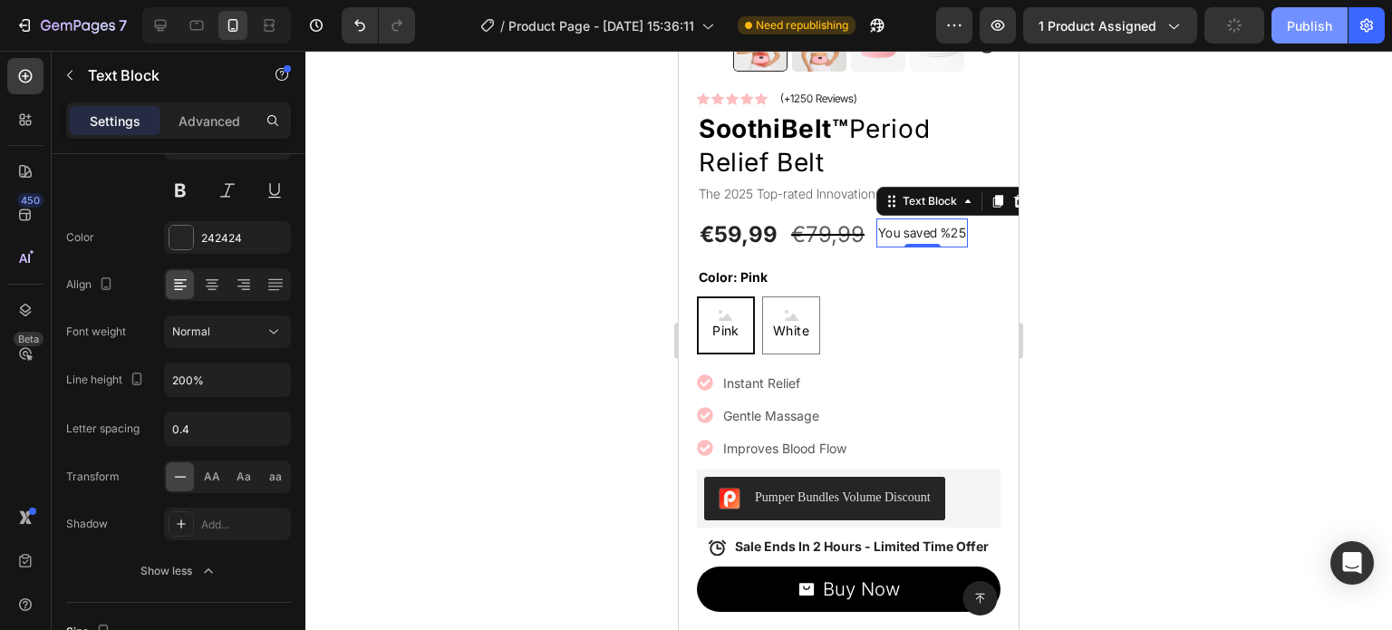
click at [1316, 34] on div "Publish" at bounding box center [1309, 25] width 45 height 19
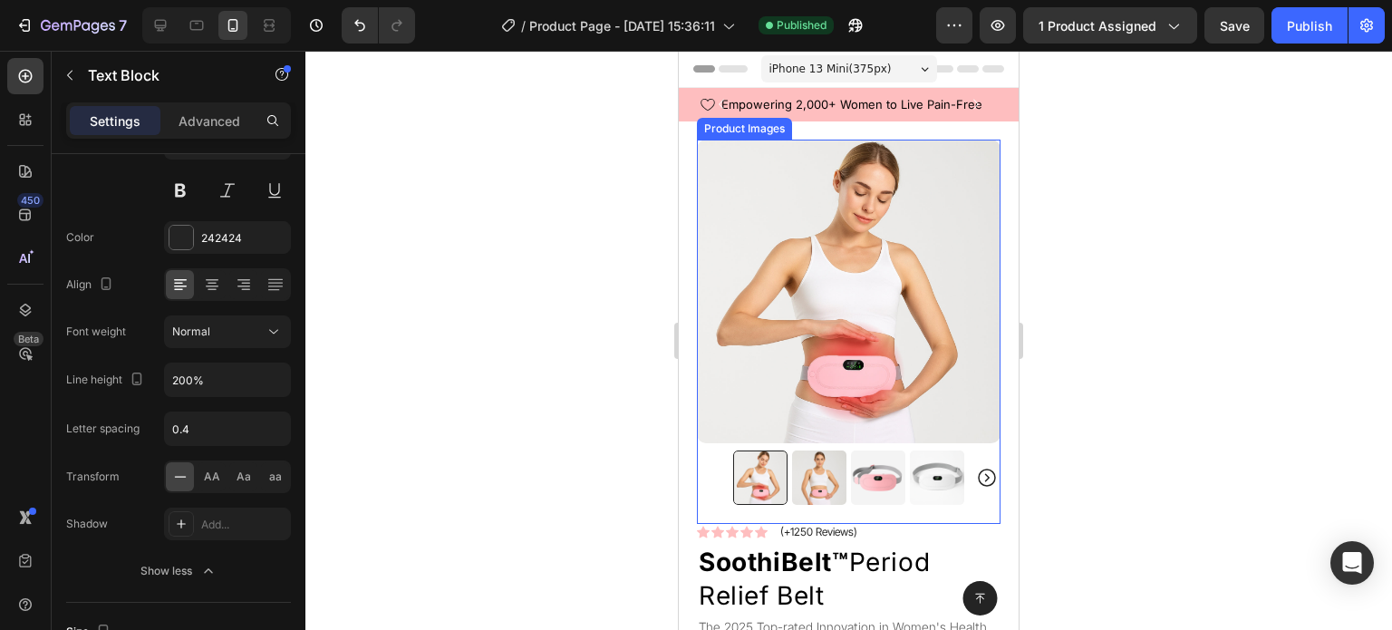
scroll to position [272, 0]
